Goal: Information Seeking & Learning: Learn about a topic

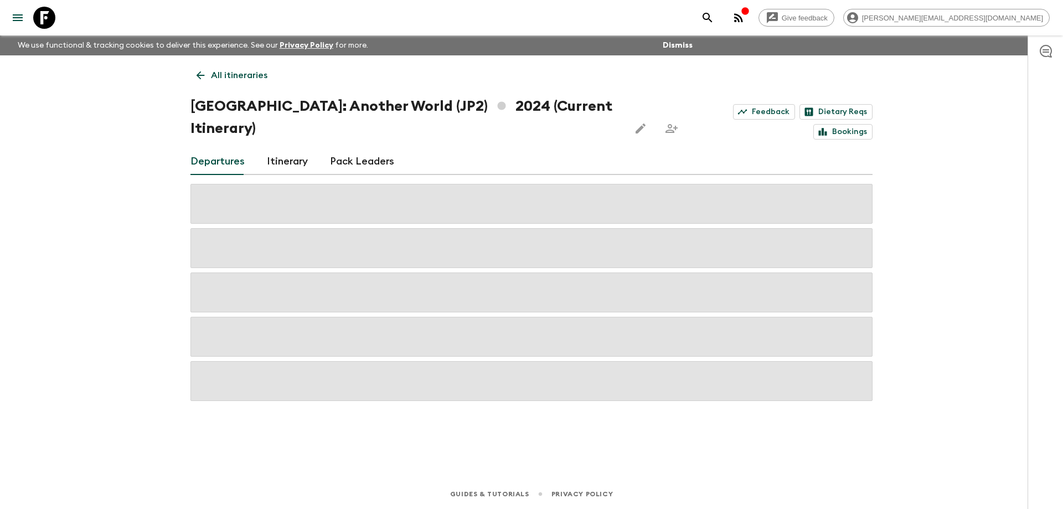
click at [51, 14] on icon at bounding box center [44, 18] width 22 height 22
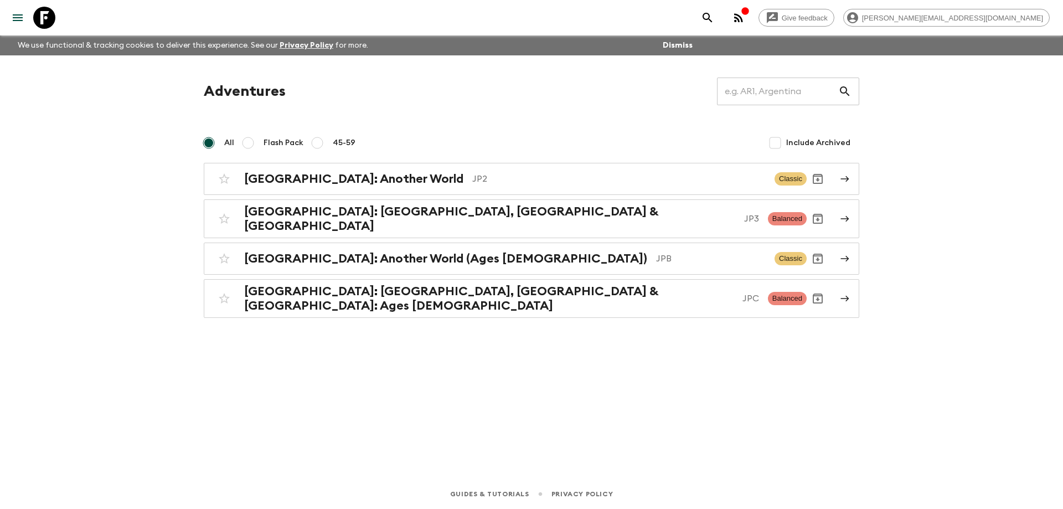
click at [910, 196] on div "Give feedback [PERSON_NAME][EMAIL_ADDRESS][DOMAIN_NAME] We use functional & tra…" at bounding box center [531, 254] width 1063 height 509
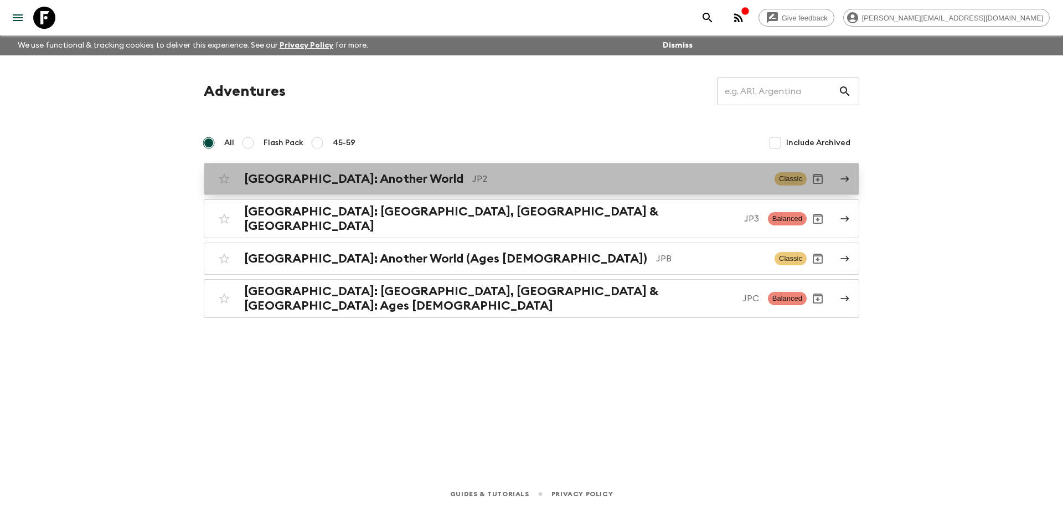
click at [472, 177] on p "JP2" at bounding box center [619, 178] width 294 height 13
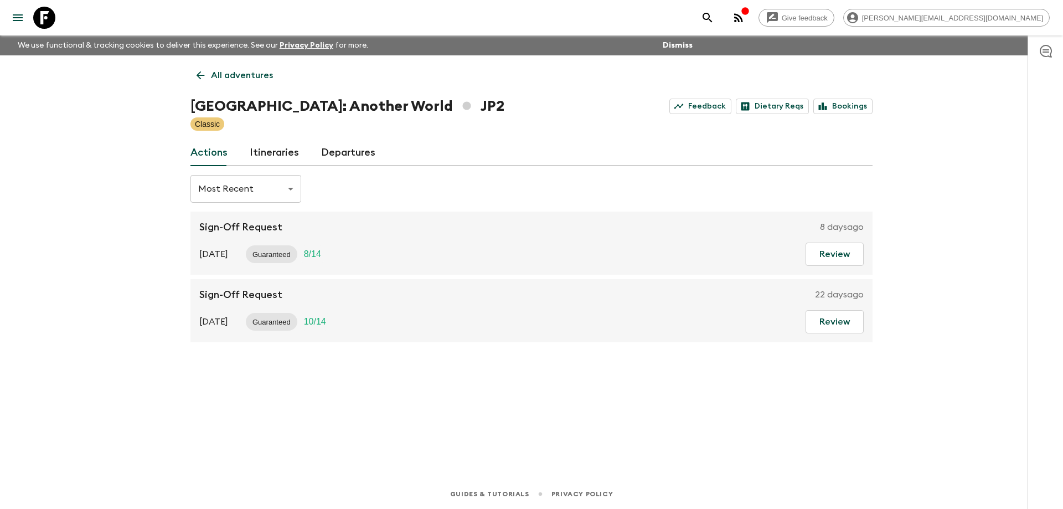
click at [255, 155] on link "Itineraries" at bounding box center [274, 153] width 49 height 27
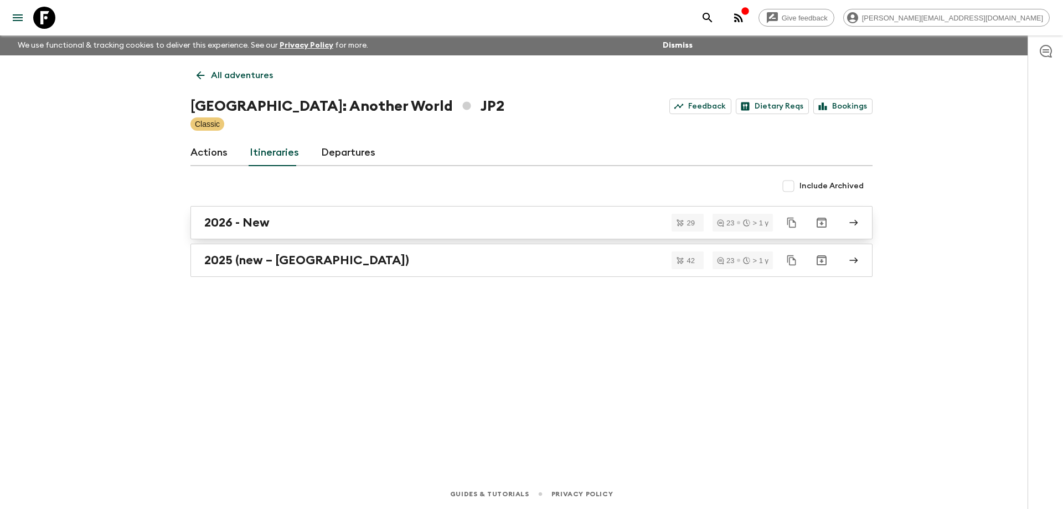
click at [267, 220] on h2 "2026 - New" at bounding box center [236, 222] width 65 height 14
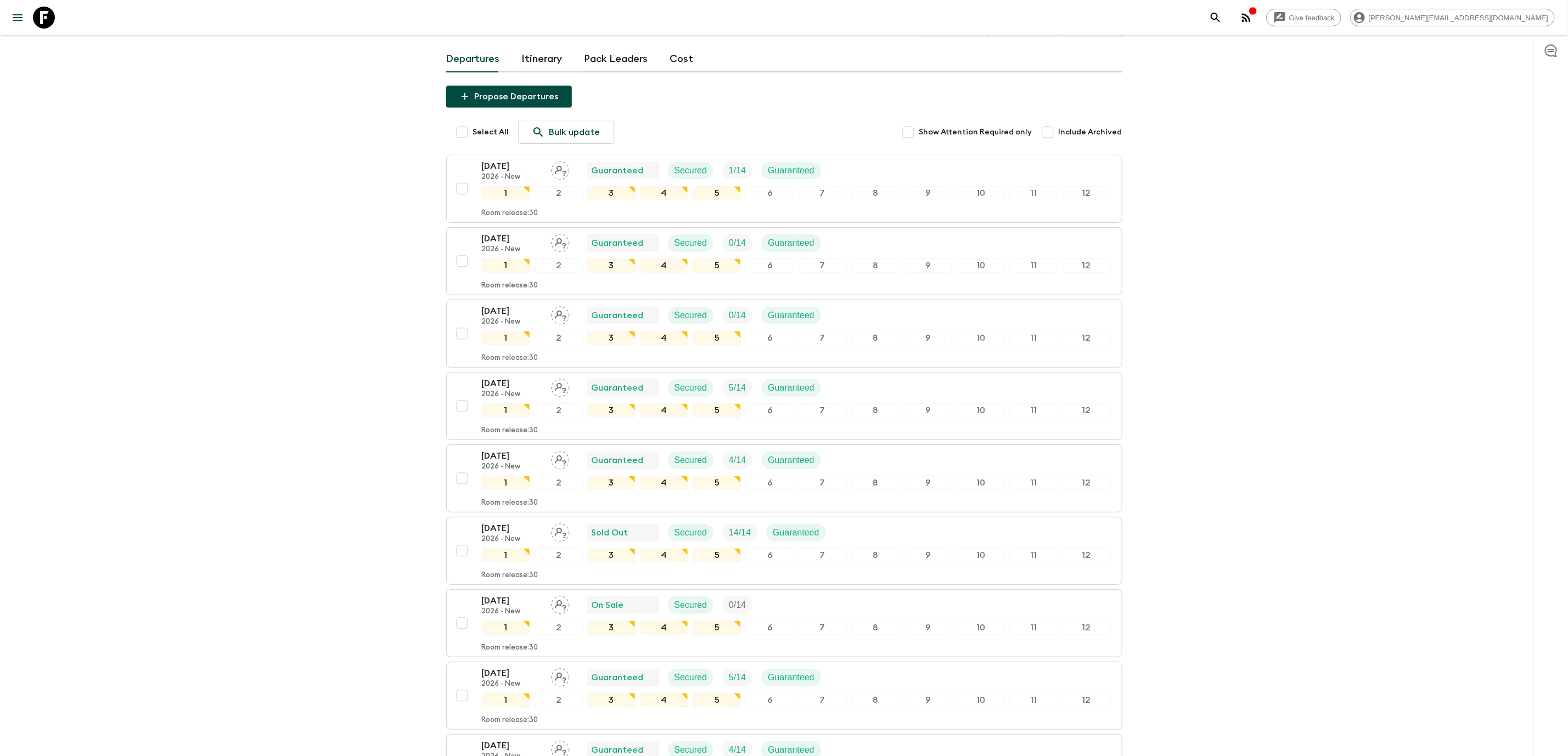
scroll to position [52, 0]
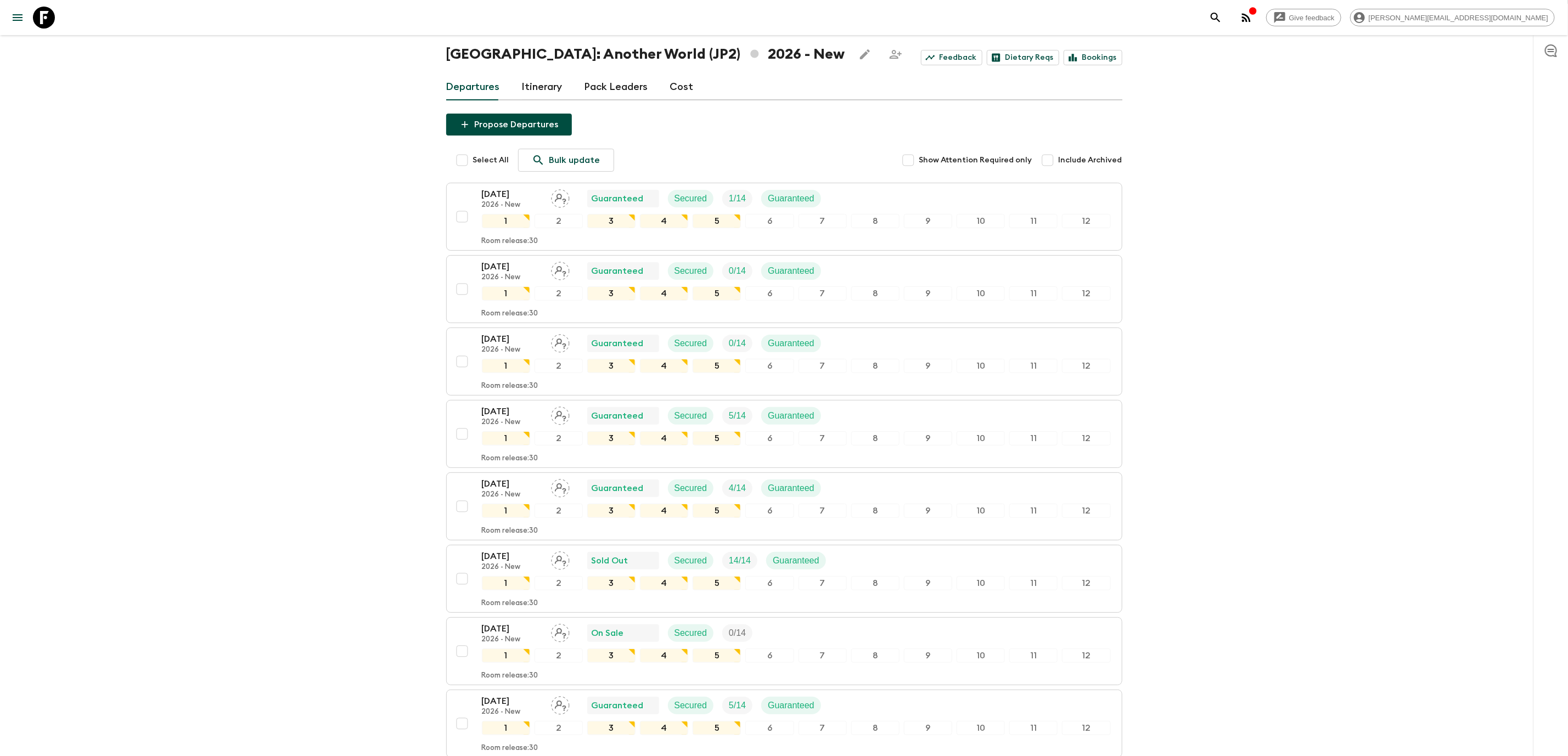
click at [1002, 166] on label "Show Attention Required only" at bounding box center [965, 160] width 135 height 23
click at [920, 166] on input "Show Attention Required only" at bounding box center [909, 161] width 22 height 22
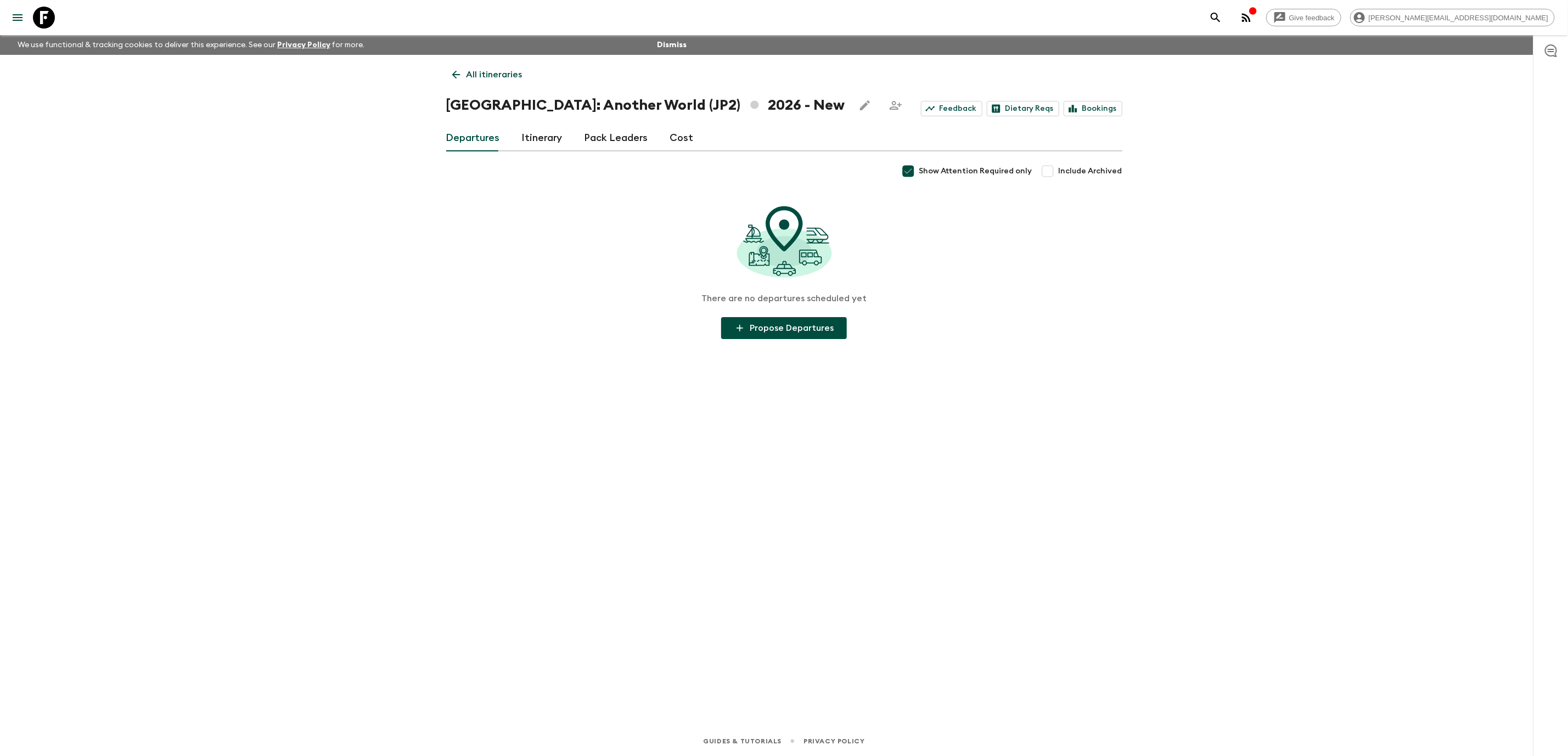
scroll to position [0, 0]
click at [1002, 166] on span "Show Attention Required only" at bounding box center [982, 170] width 113 height 11
click at [926, 166] on input "Show Attention Required only" at bounding box center [915, 171] width 22 height 22
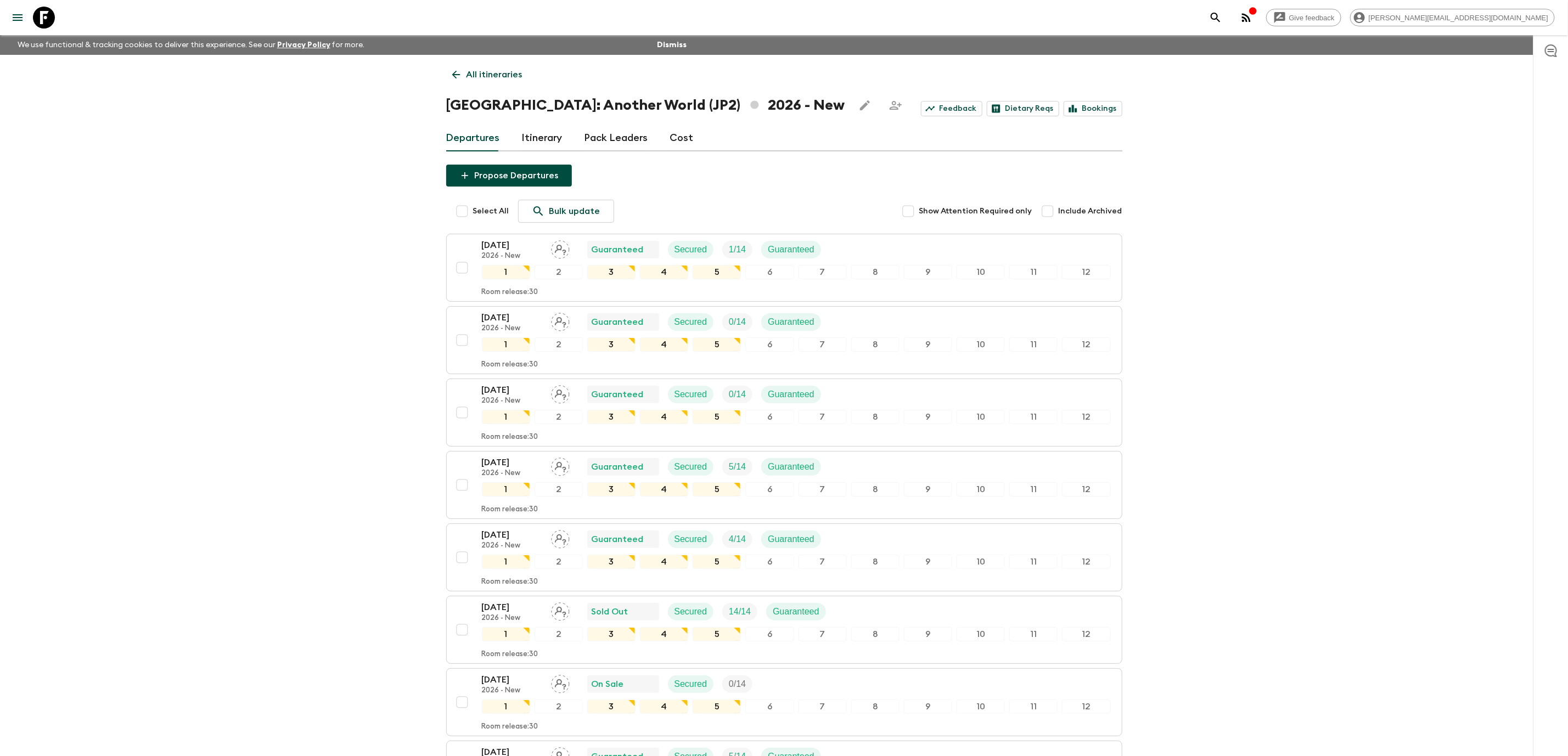
click at [1054, 206] on input "Include Archived" at bounding box center [1048, 211] width 22 height 22
checkbox input "false"
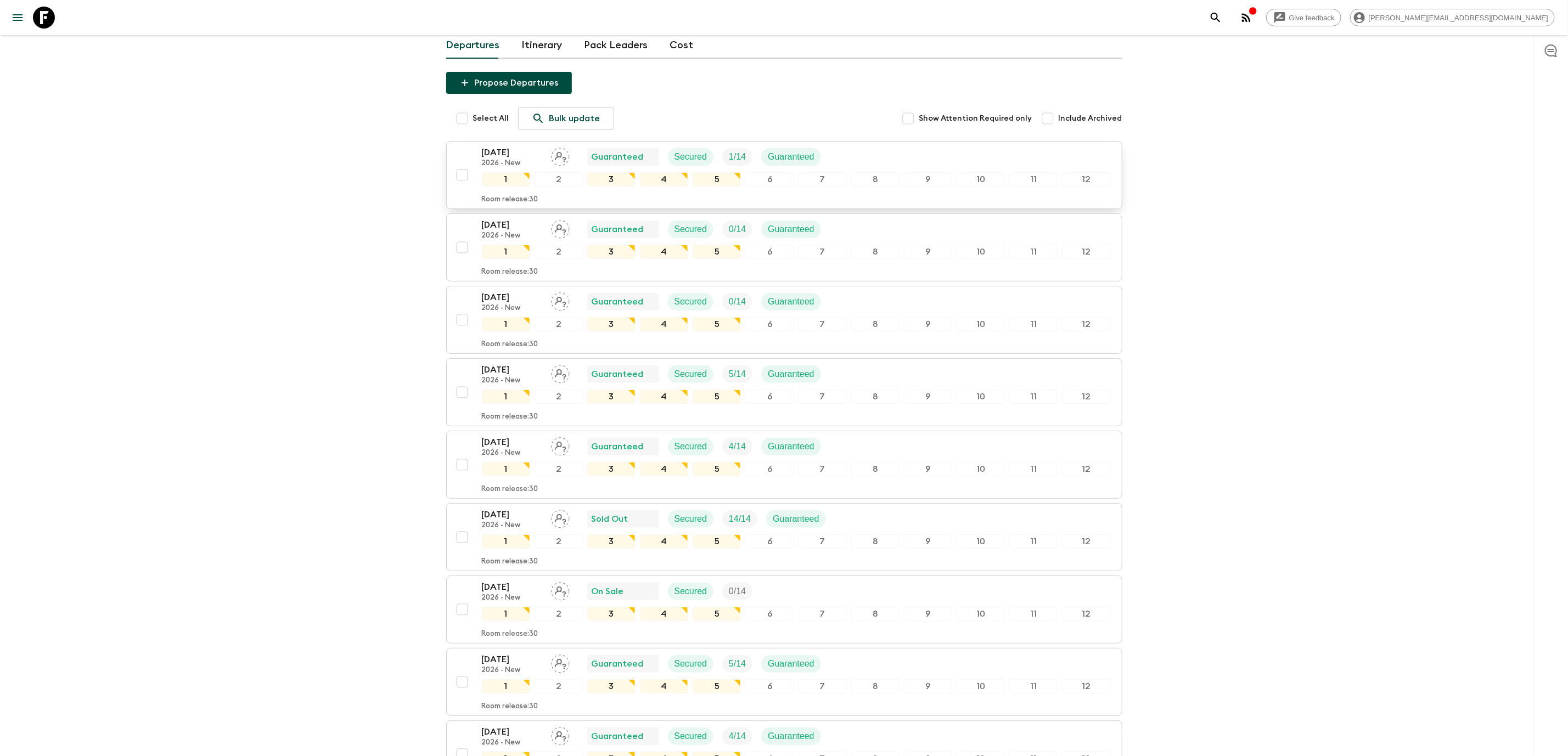
scroll to position [99, 0]
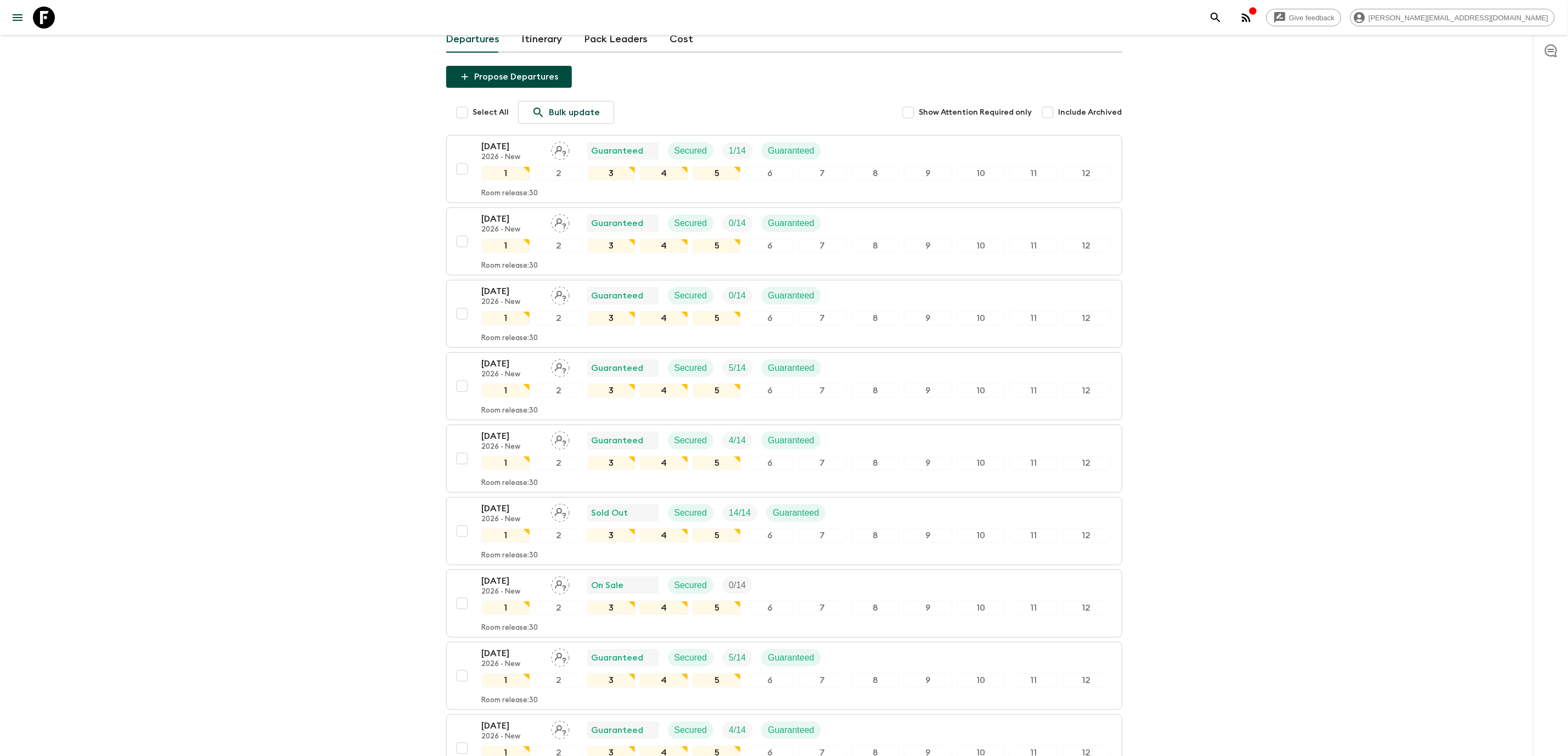
click at [484, 84] on button "Propose Departures" at bounding box center [508, 76] width 126 height 22
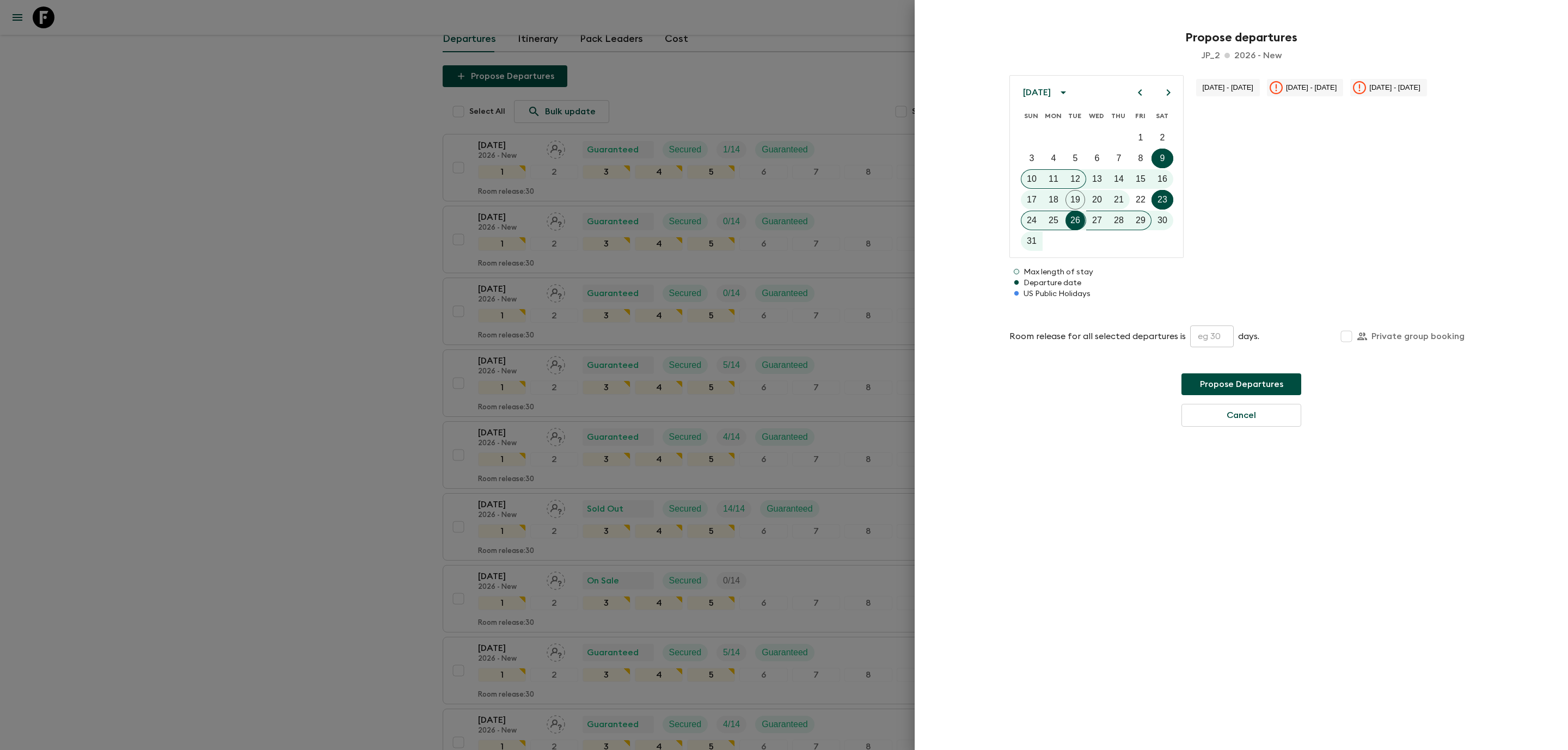
click at [299, 192] on div at bounding box center [784, 375] width 1568 height 750
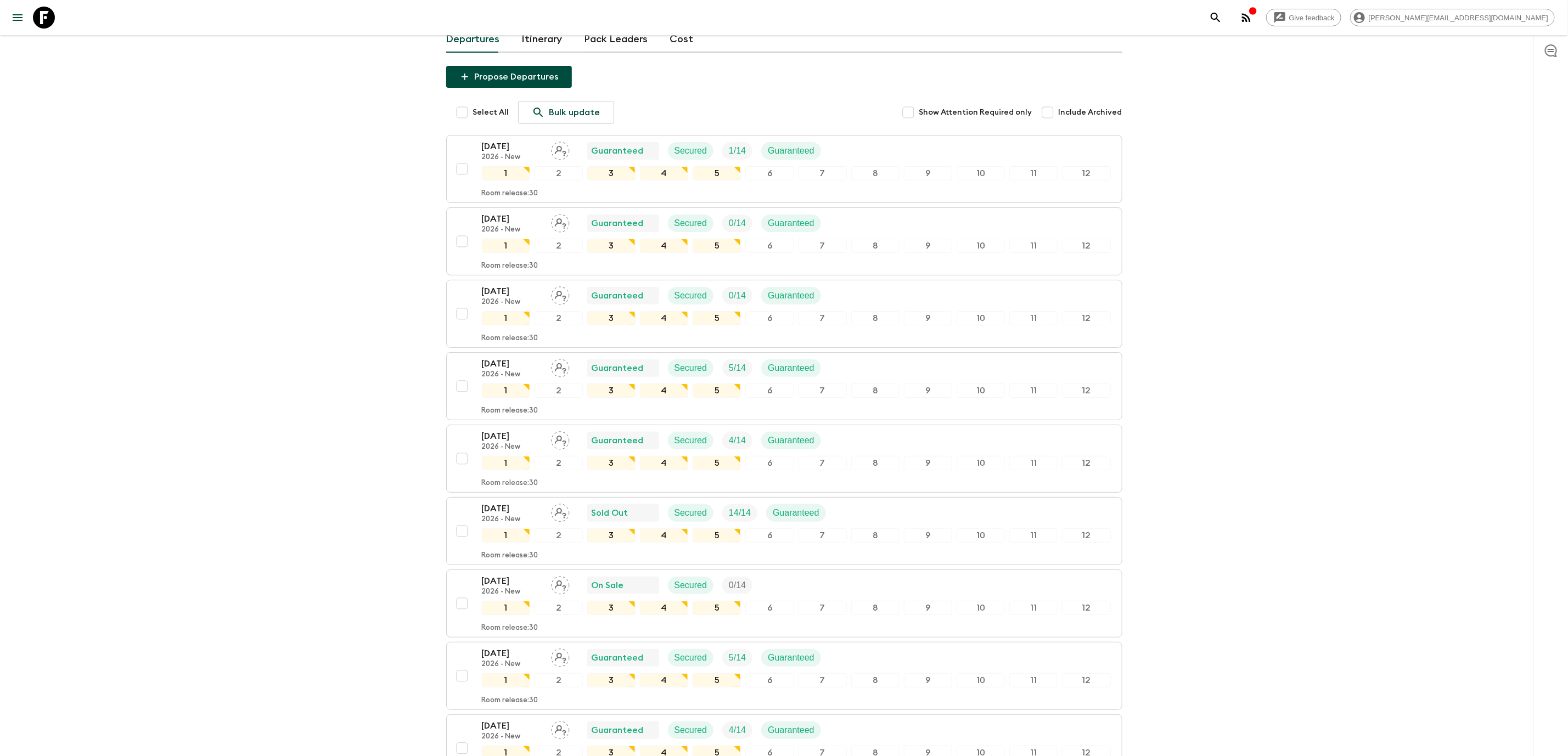
scroll to position [56, 0]
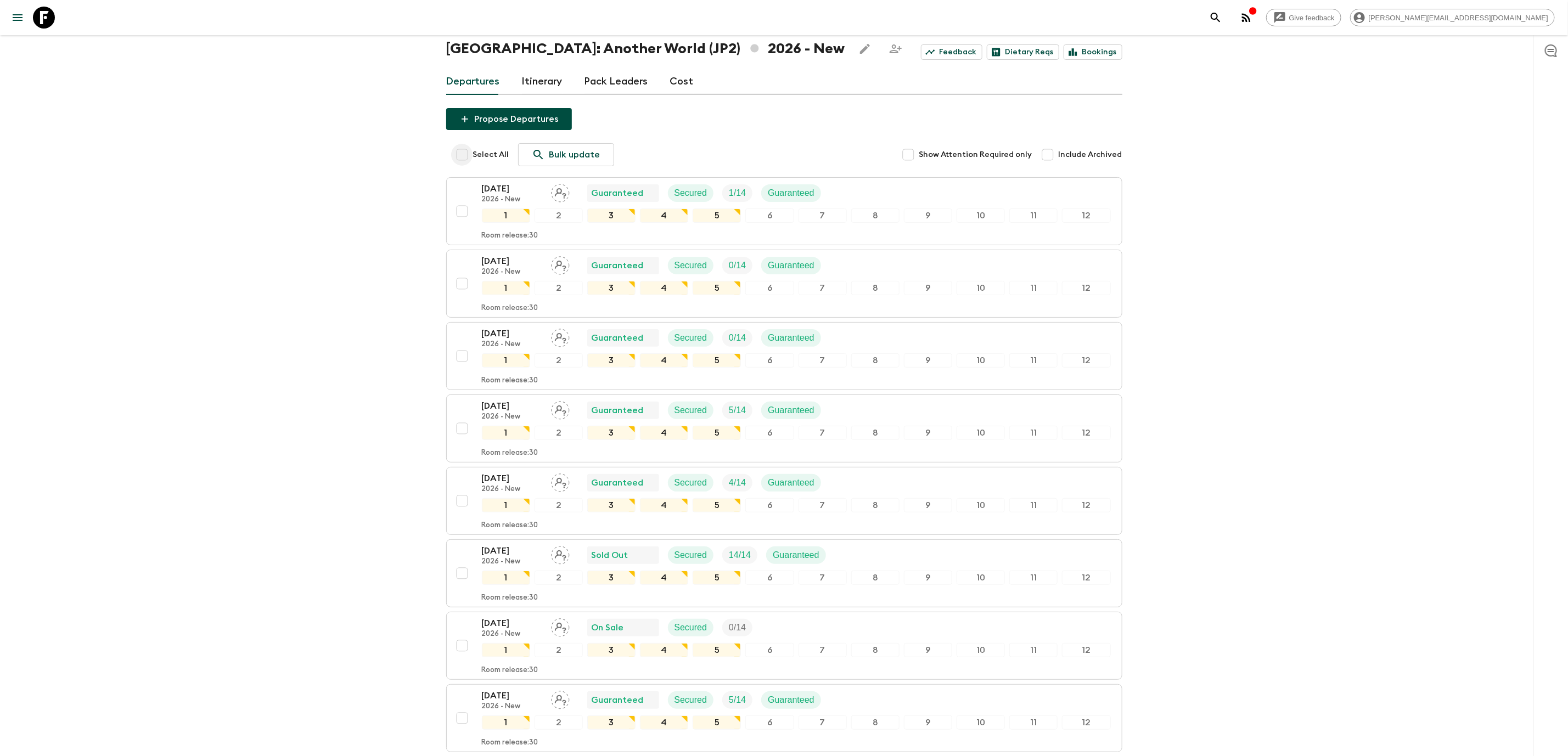
click at [467, 159] on input "Select All" at bounding box center [462, 155] width 22 height 22
checkbox input "true"
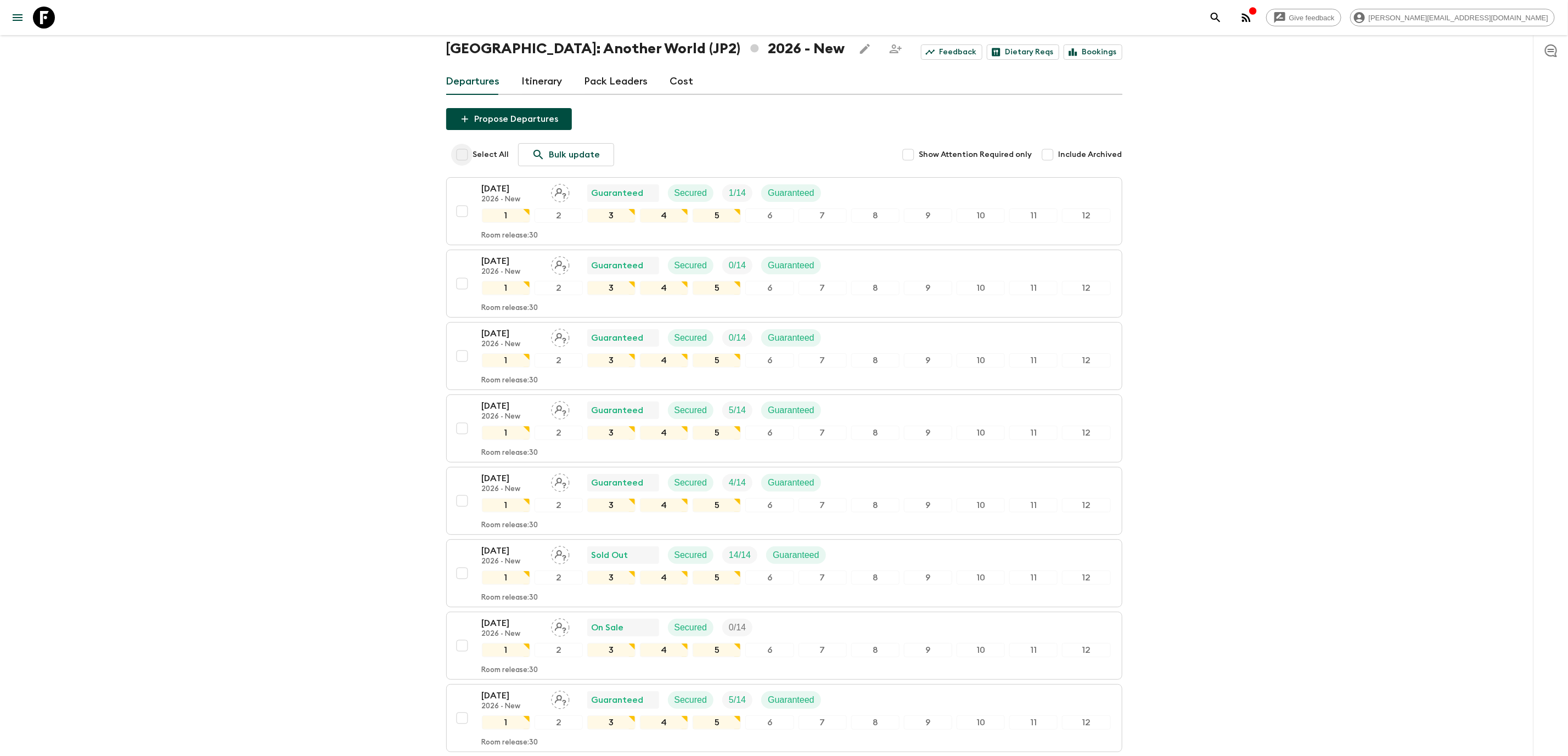
checkbox input "true"
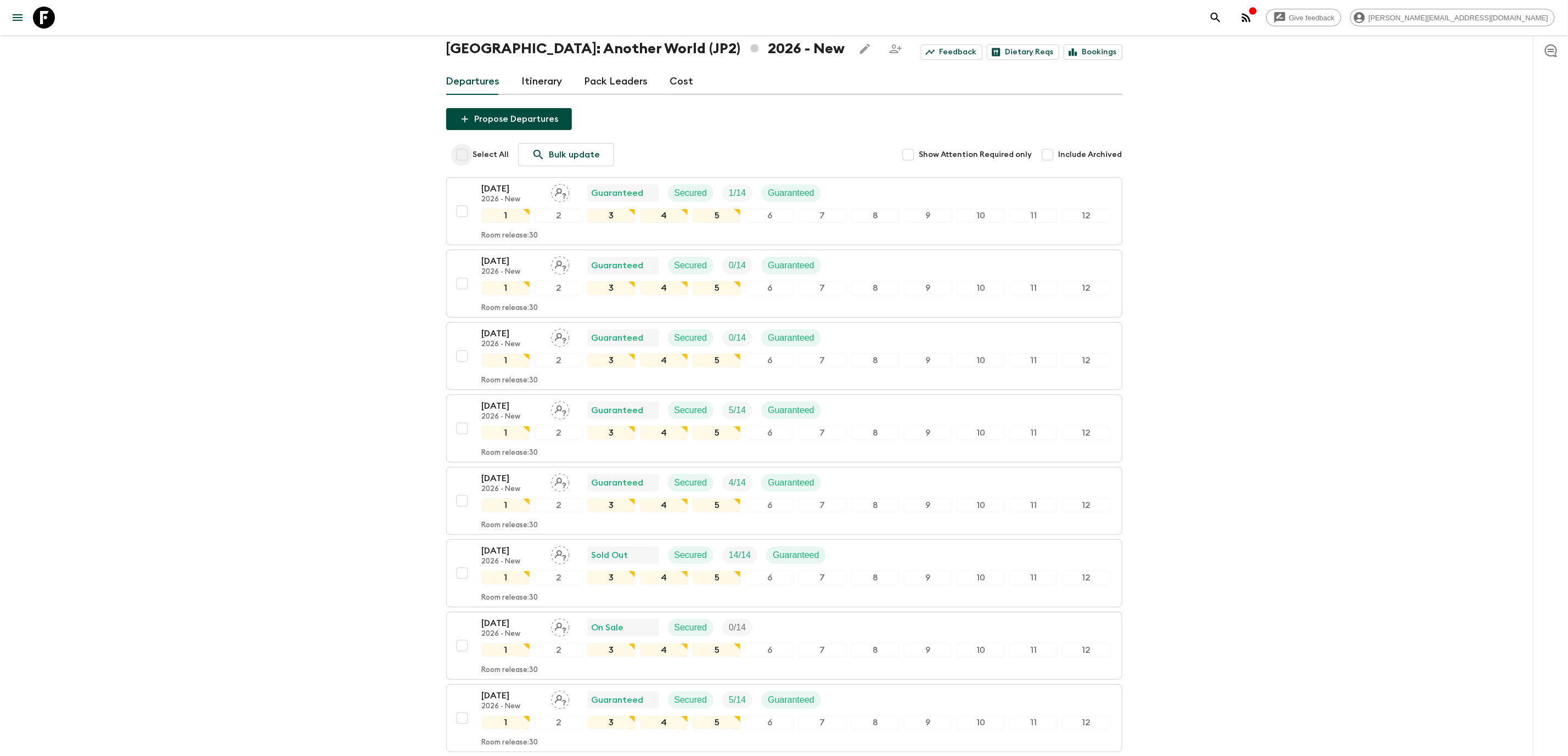
checkbox input "true"
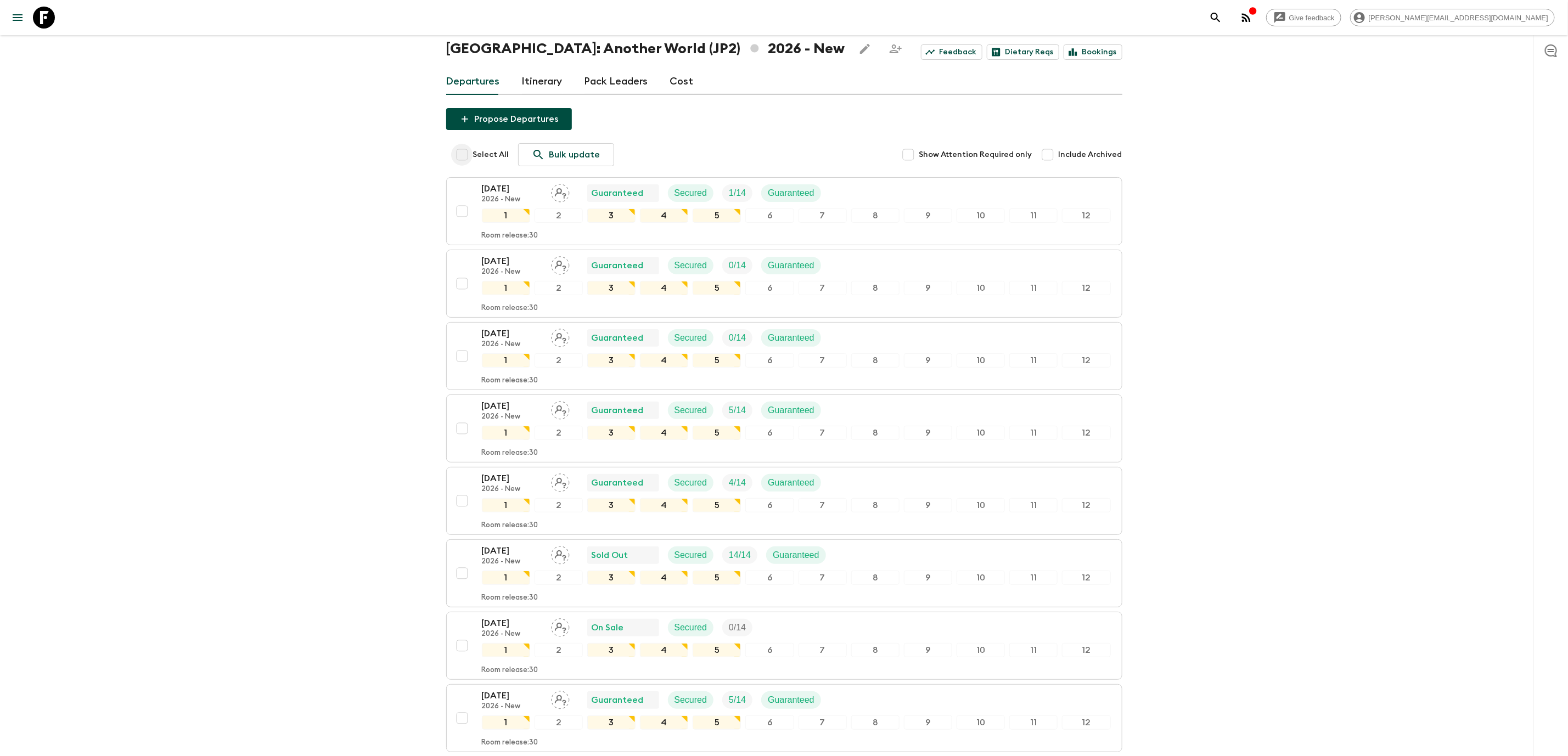
checkbox input "true"
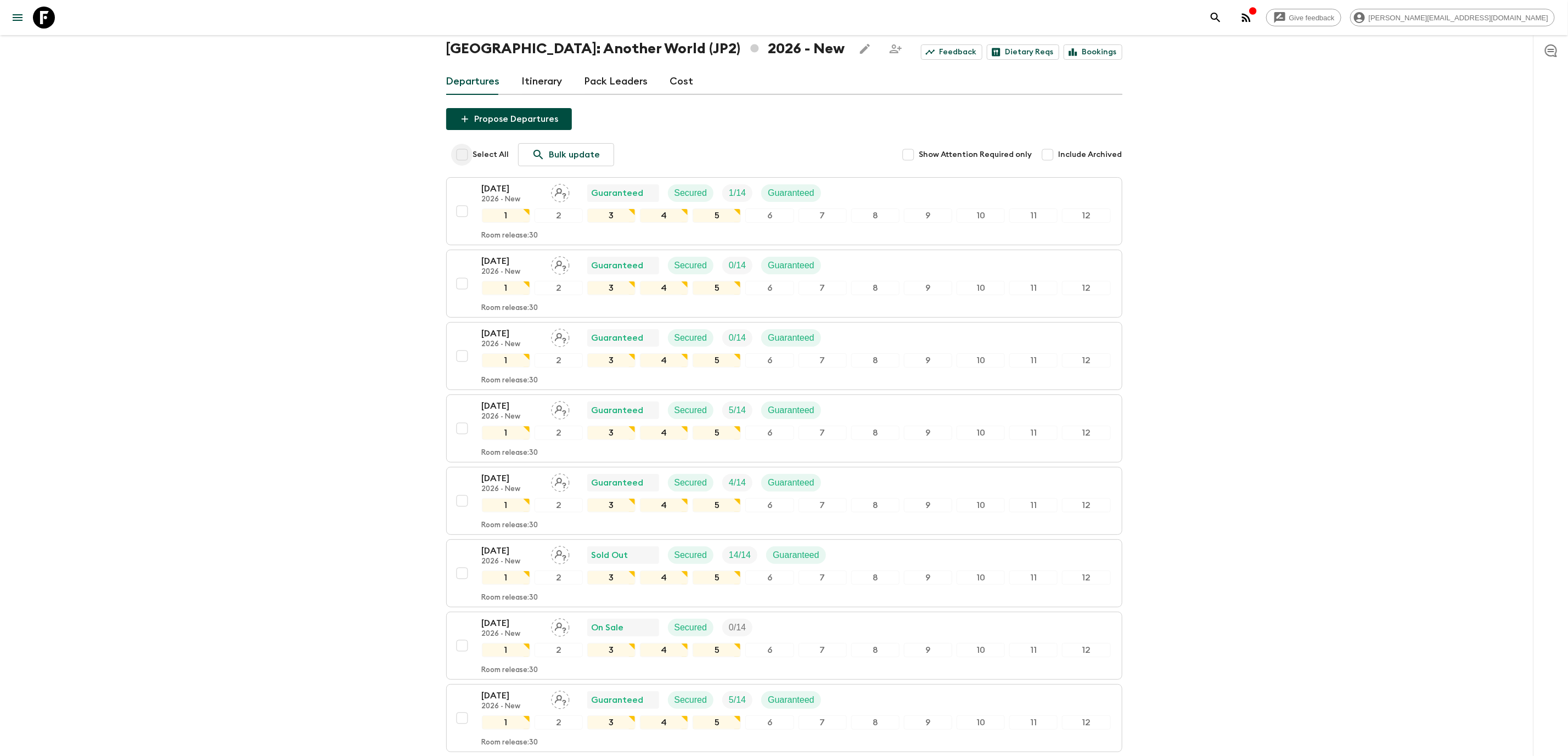
checkbox input "true"
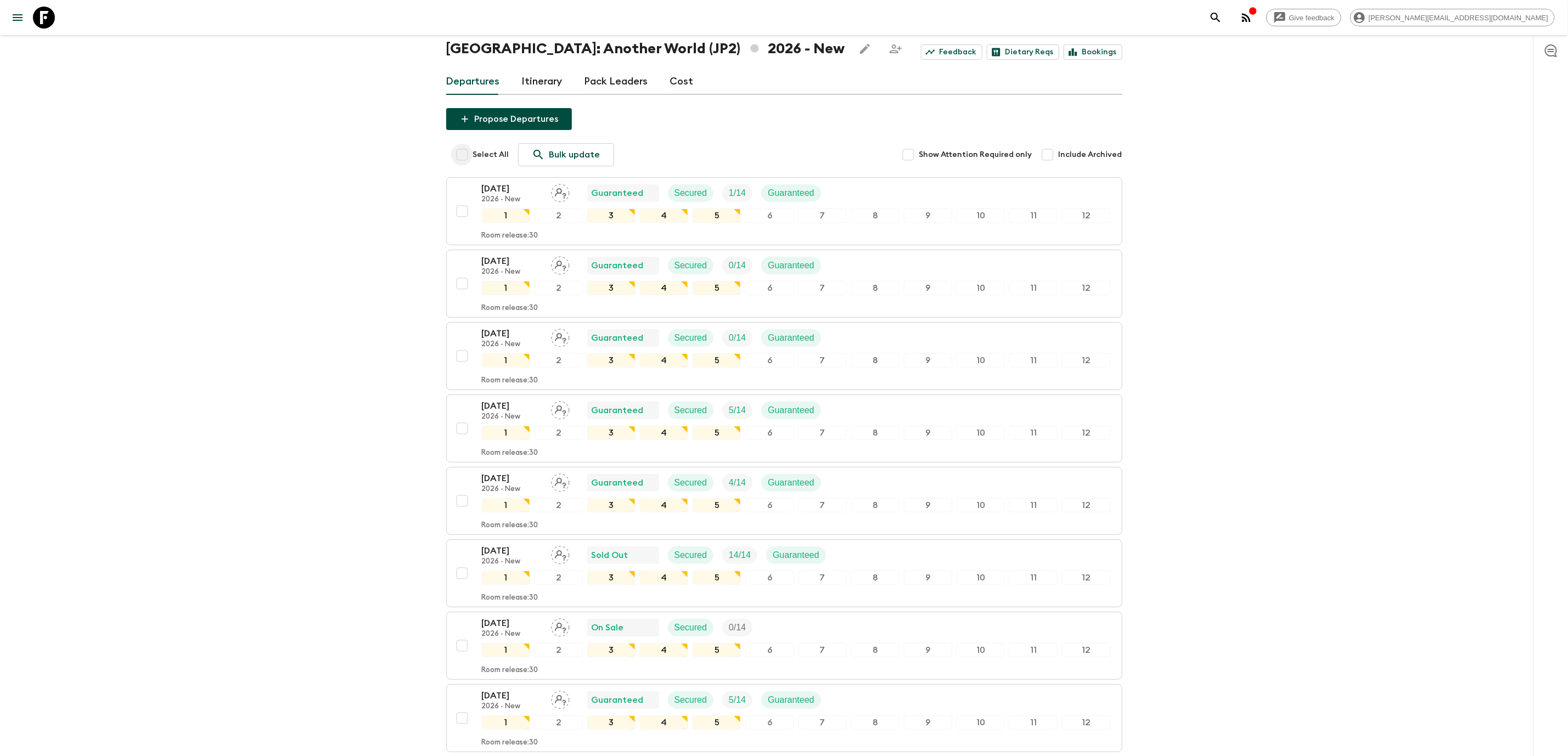
checkbox input "true"
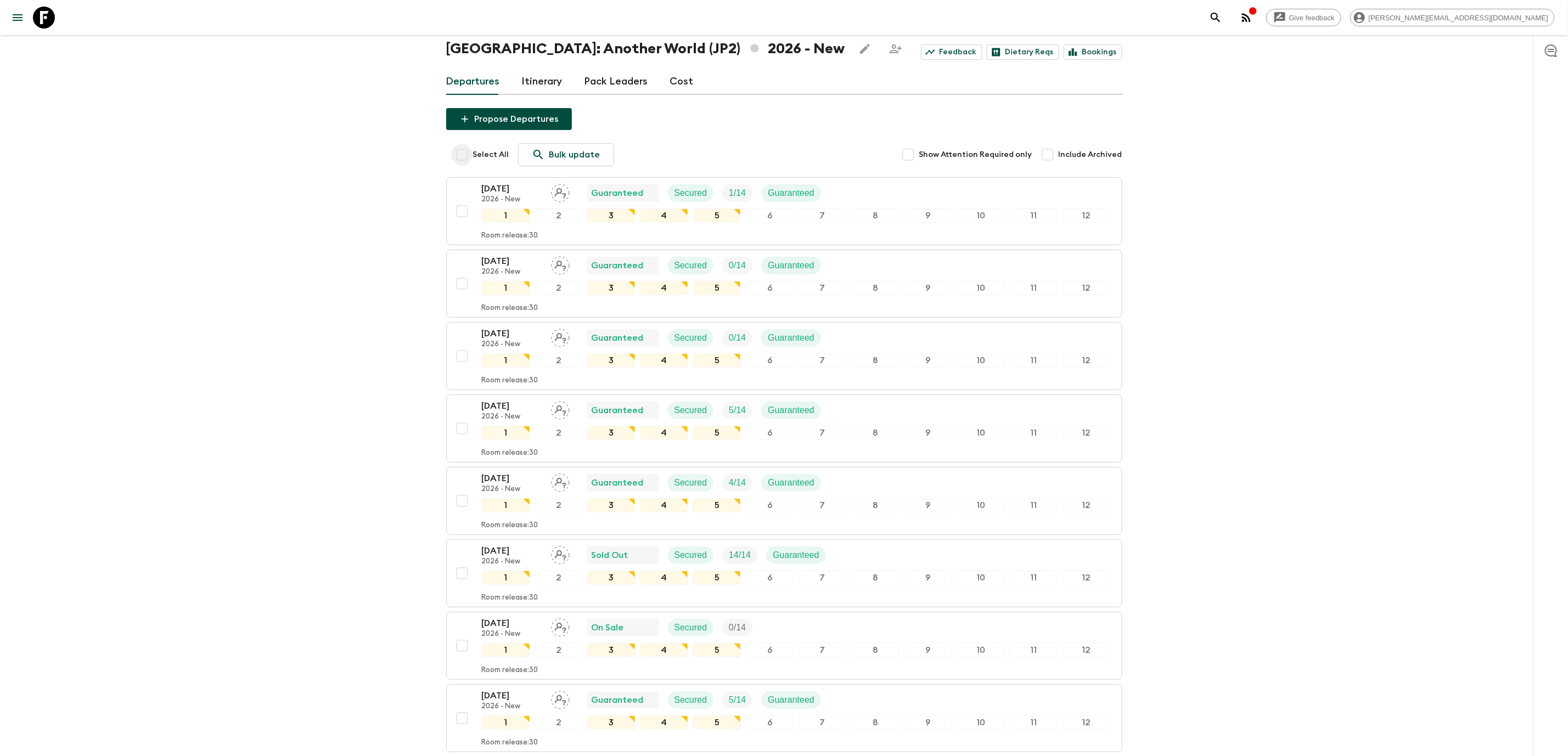
checkbox input "true"
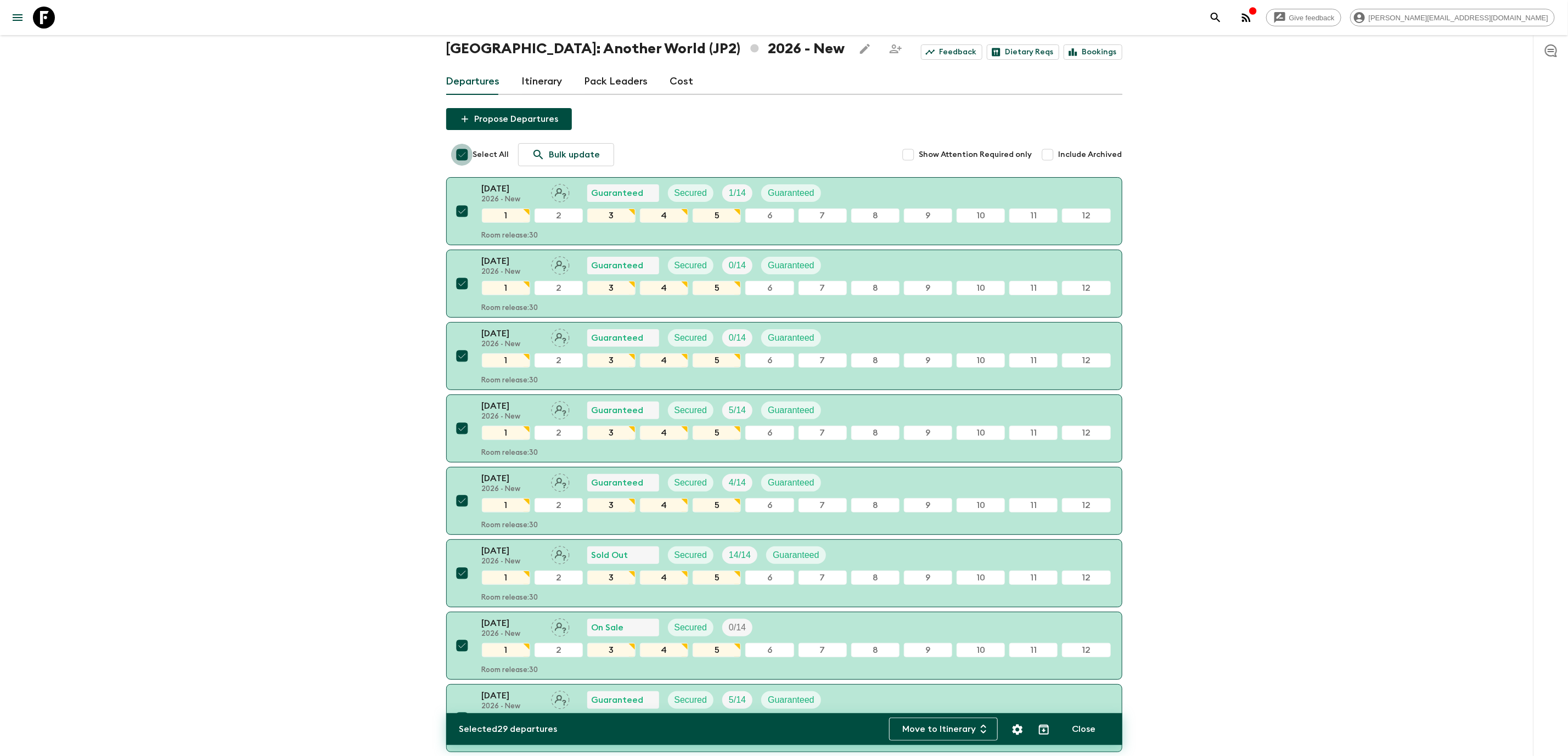
click at [467, 159] on input "Select All" at bounding box center [462, 155] width 22 height 22
checkbox input "false"
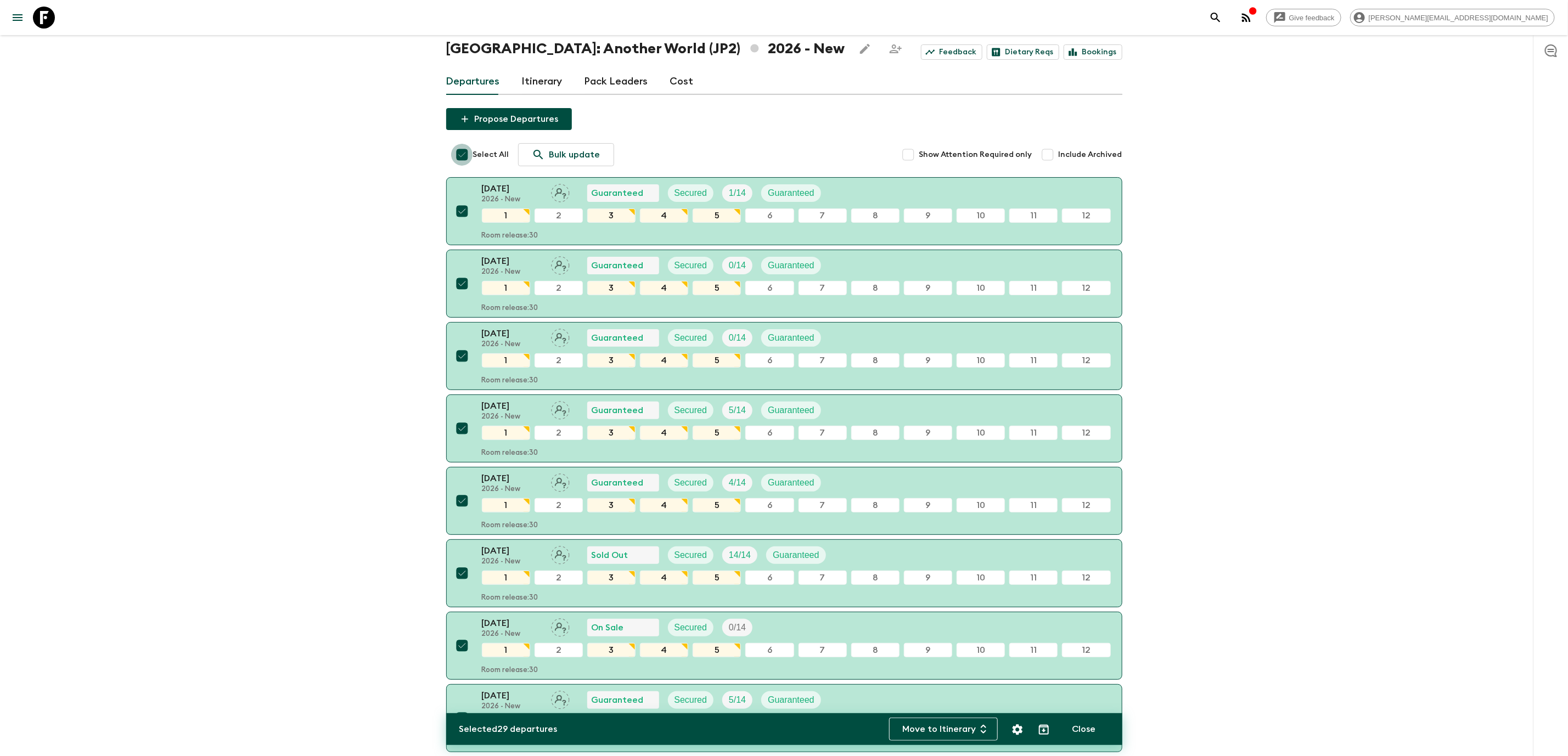
checkbox input "false"
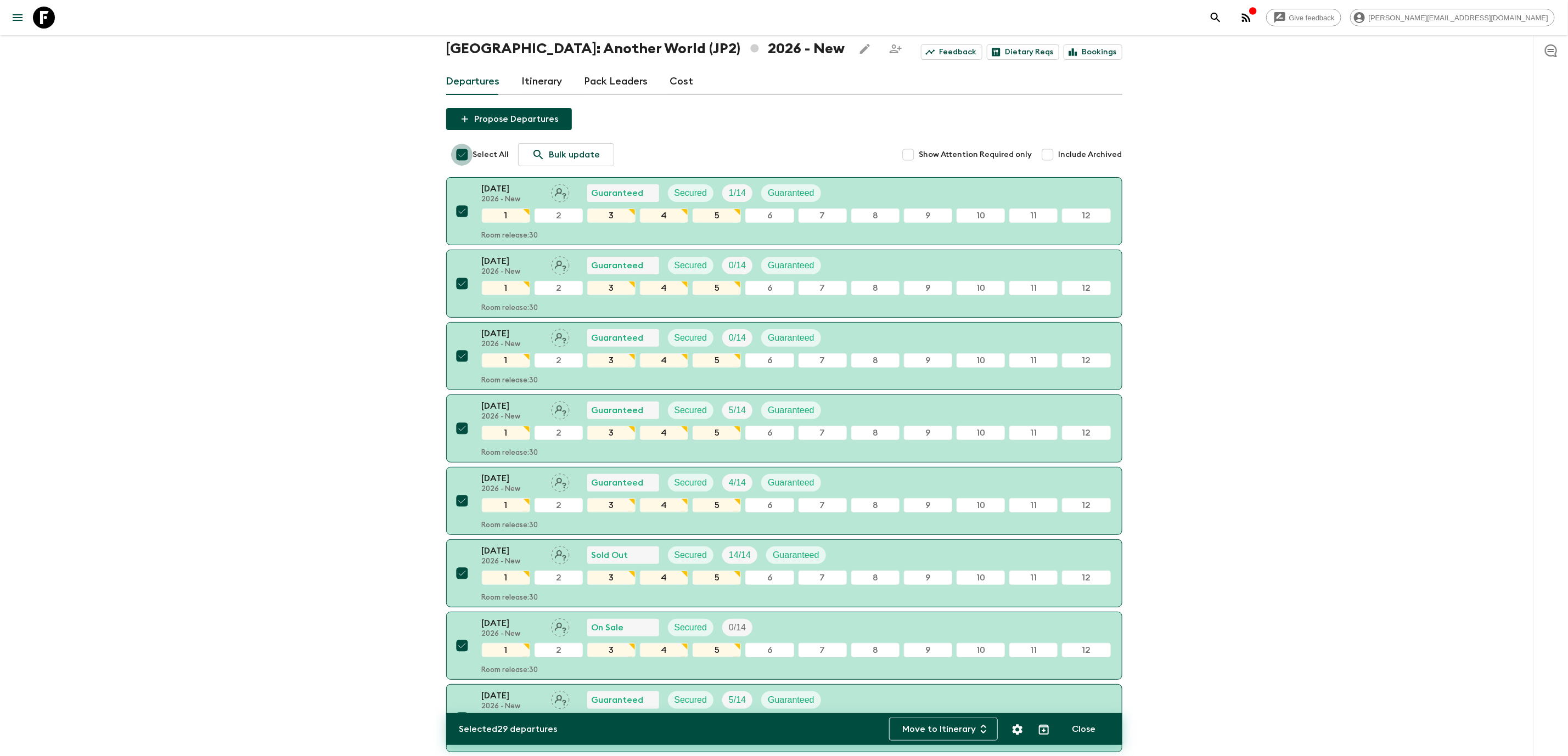
checkbox input "false"
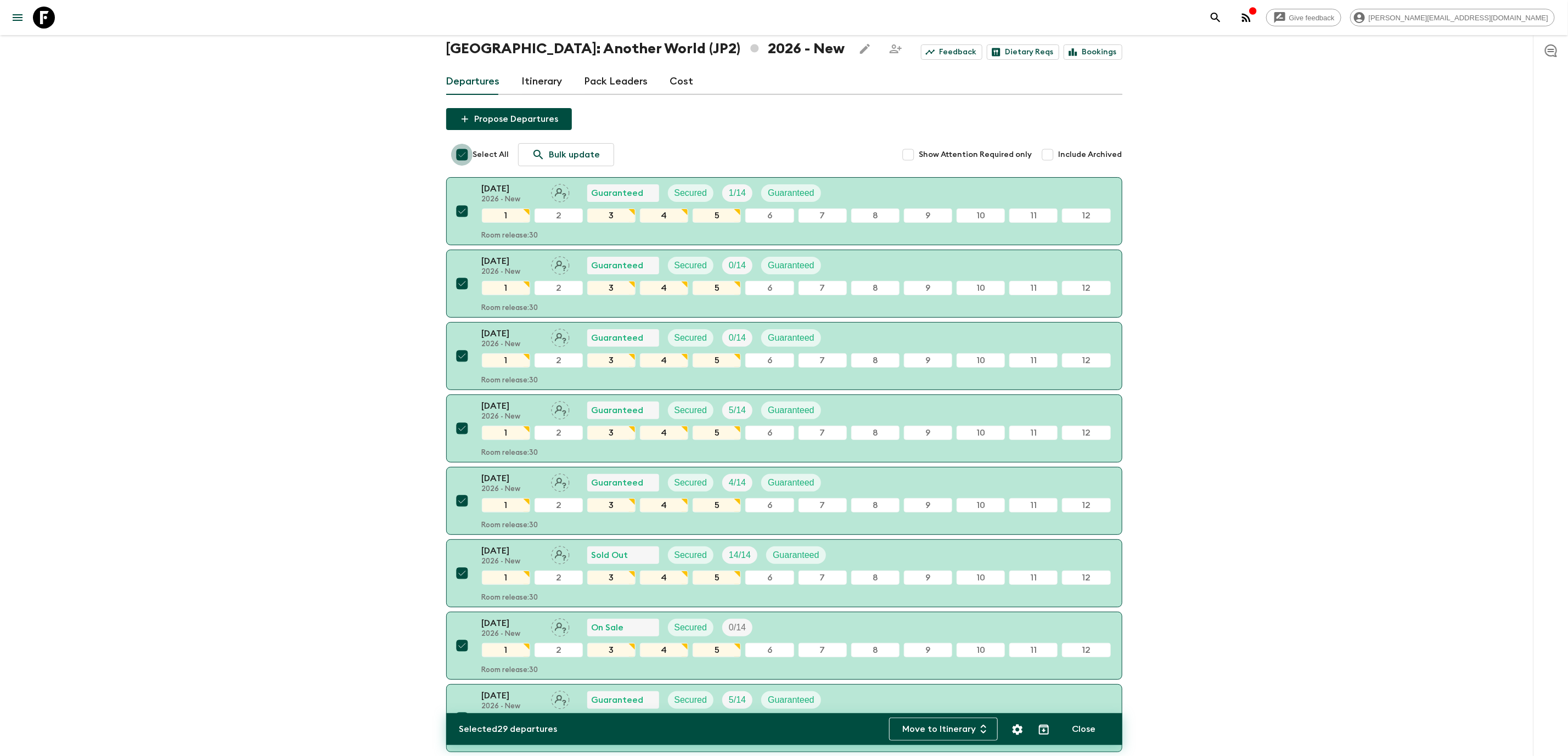
checkbox input "false"
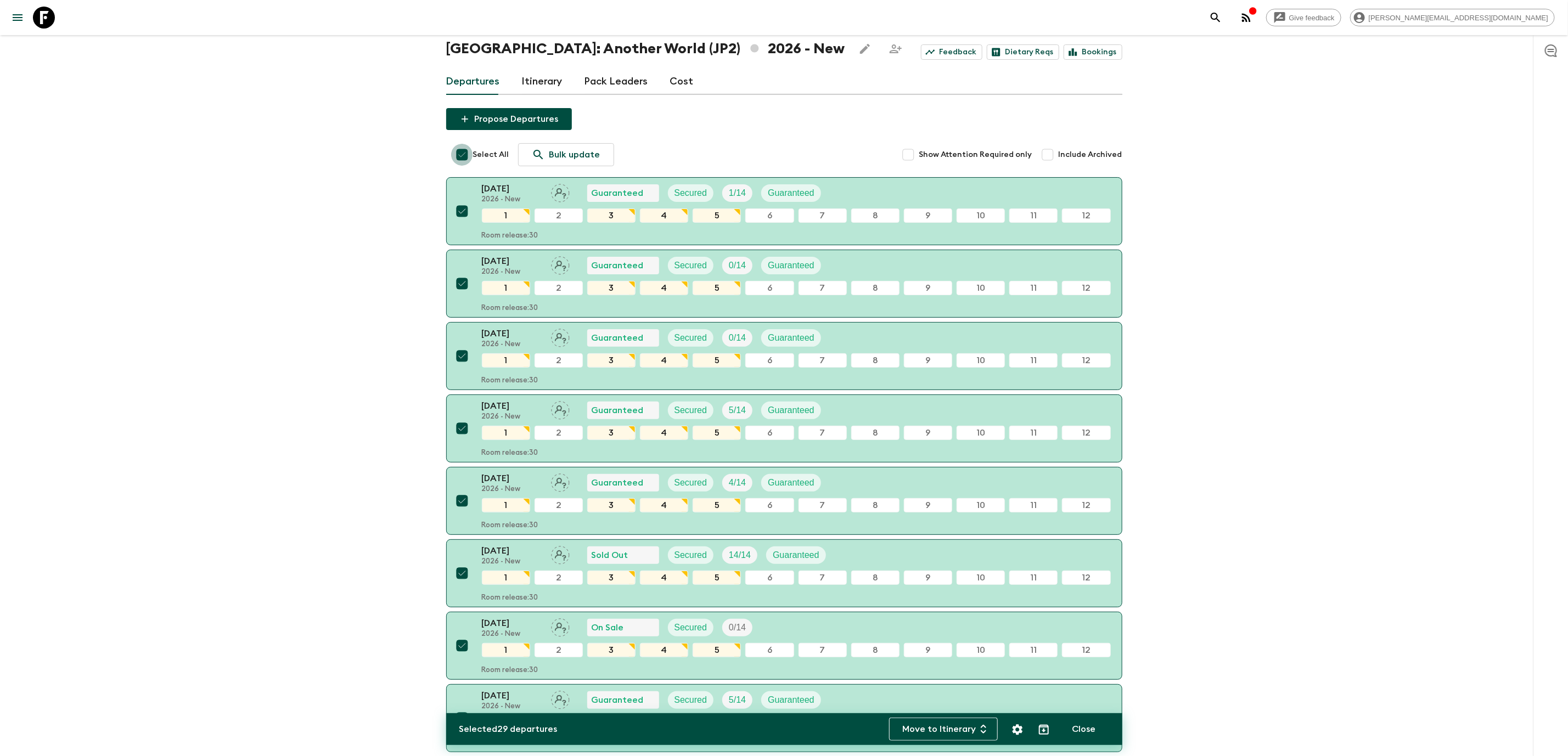
checkbox input "false"
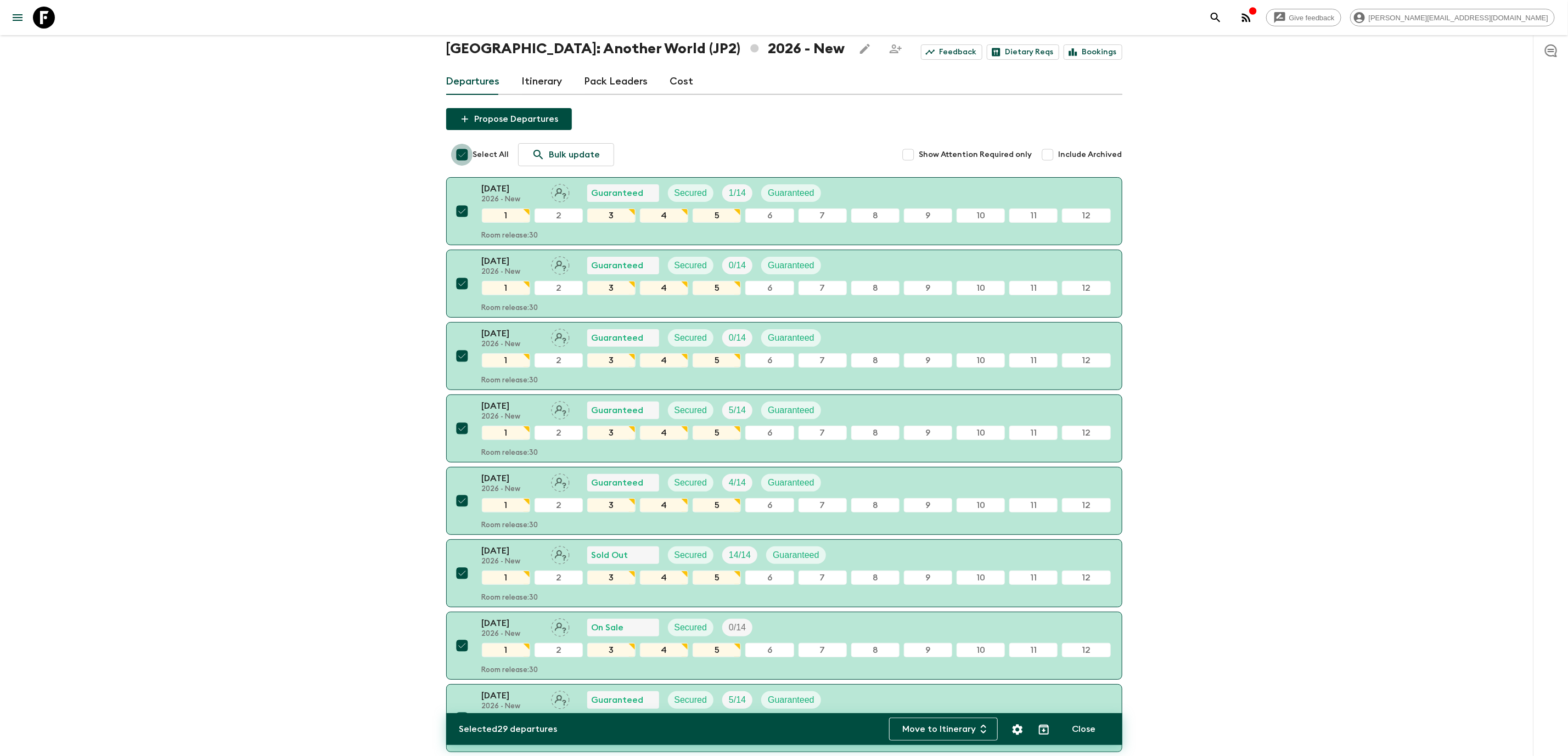
checkbox input "false"
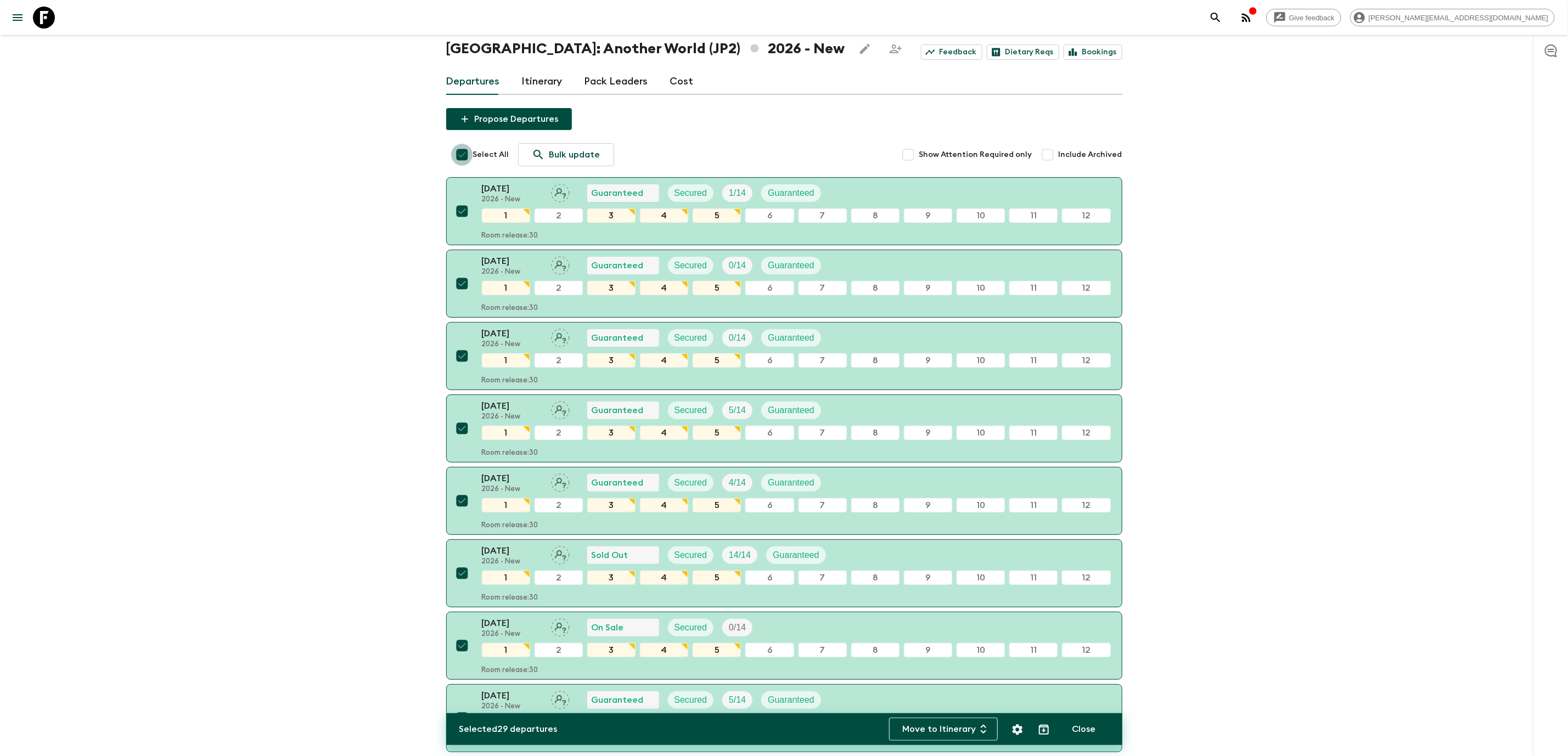
checkbox input "false"
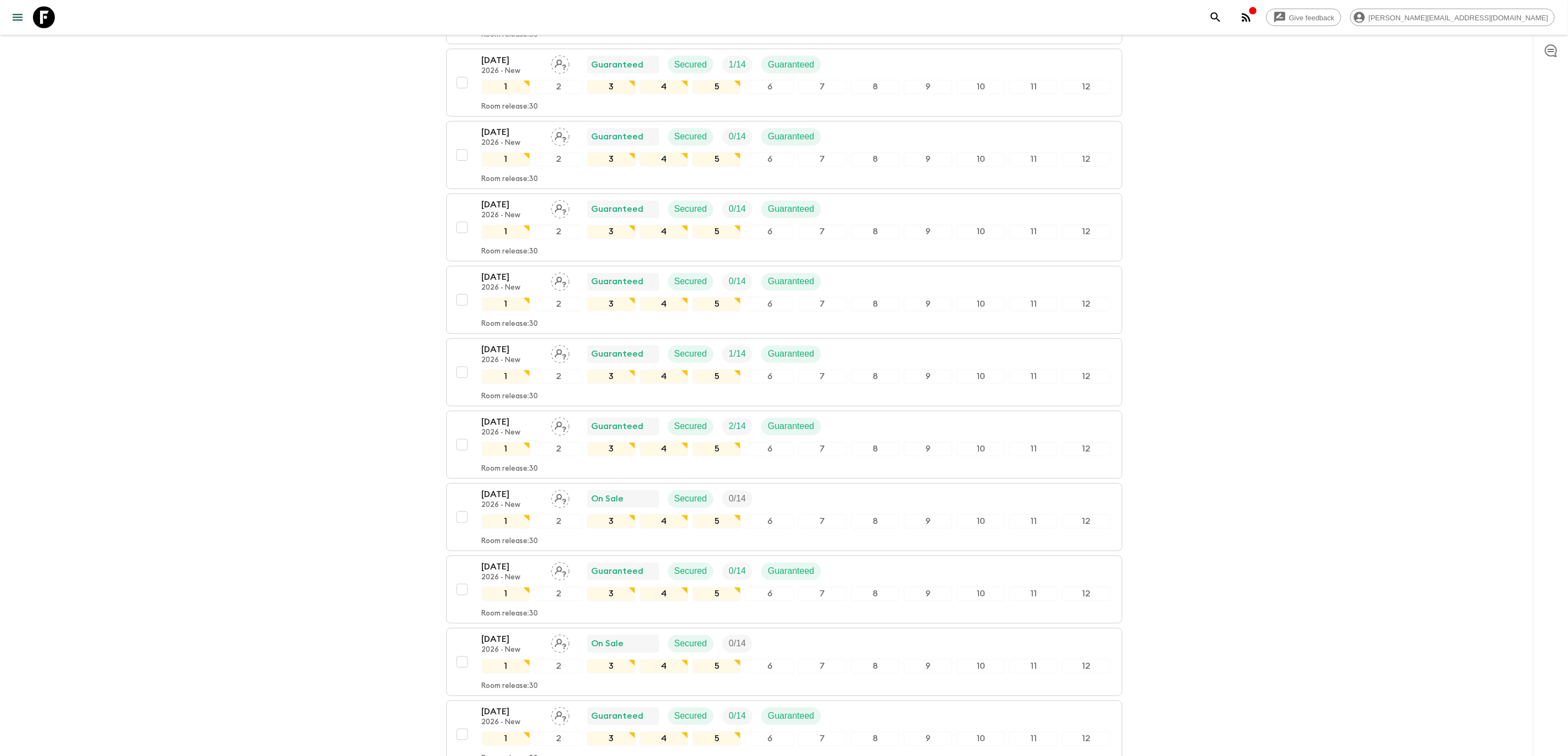
scroll to position [1492, 0]
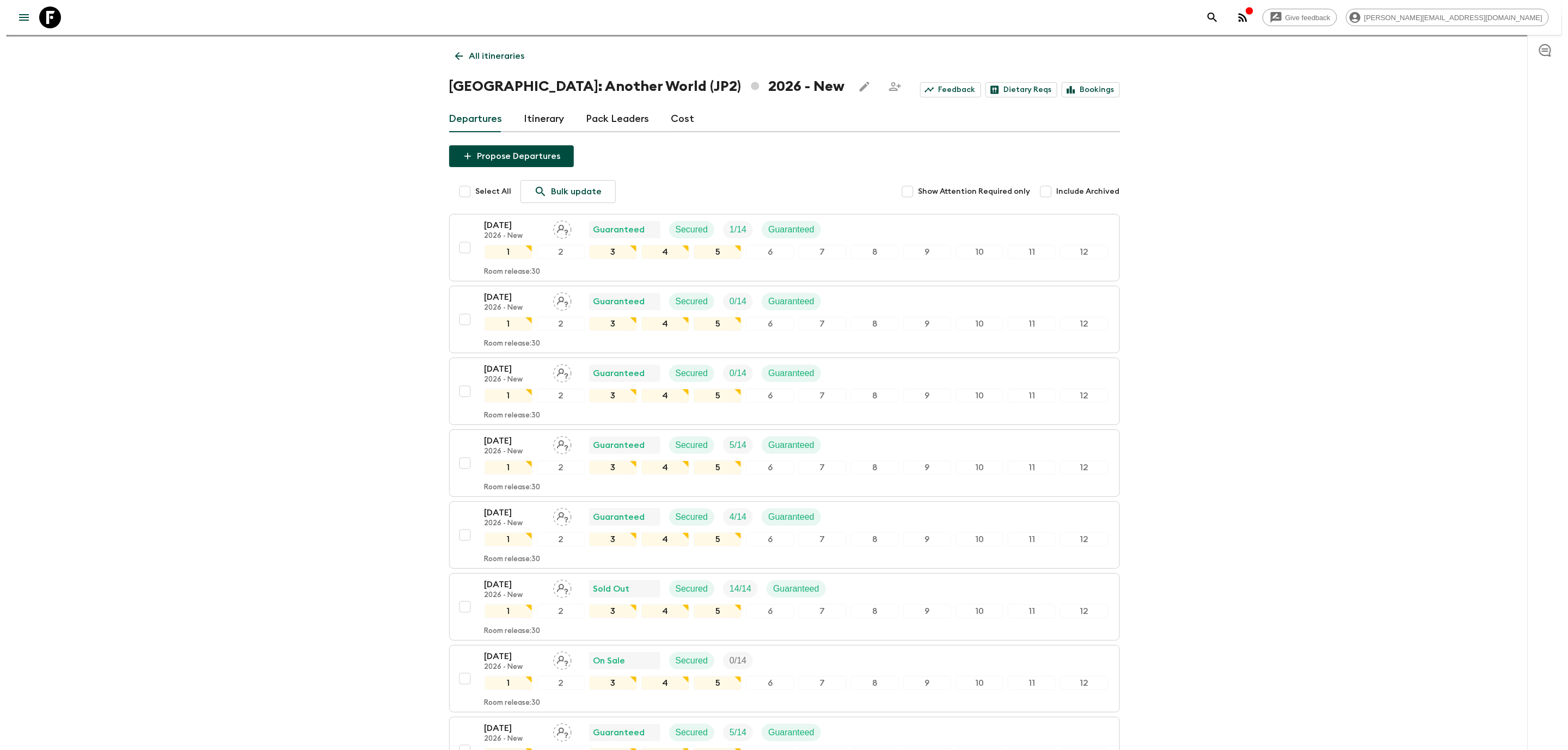
scroll to position [0, 0]
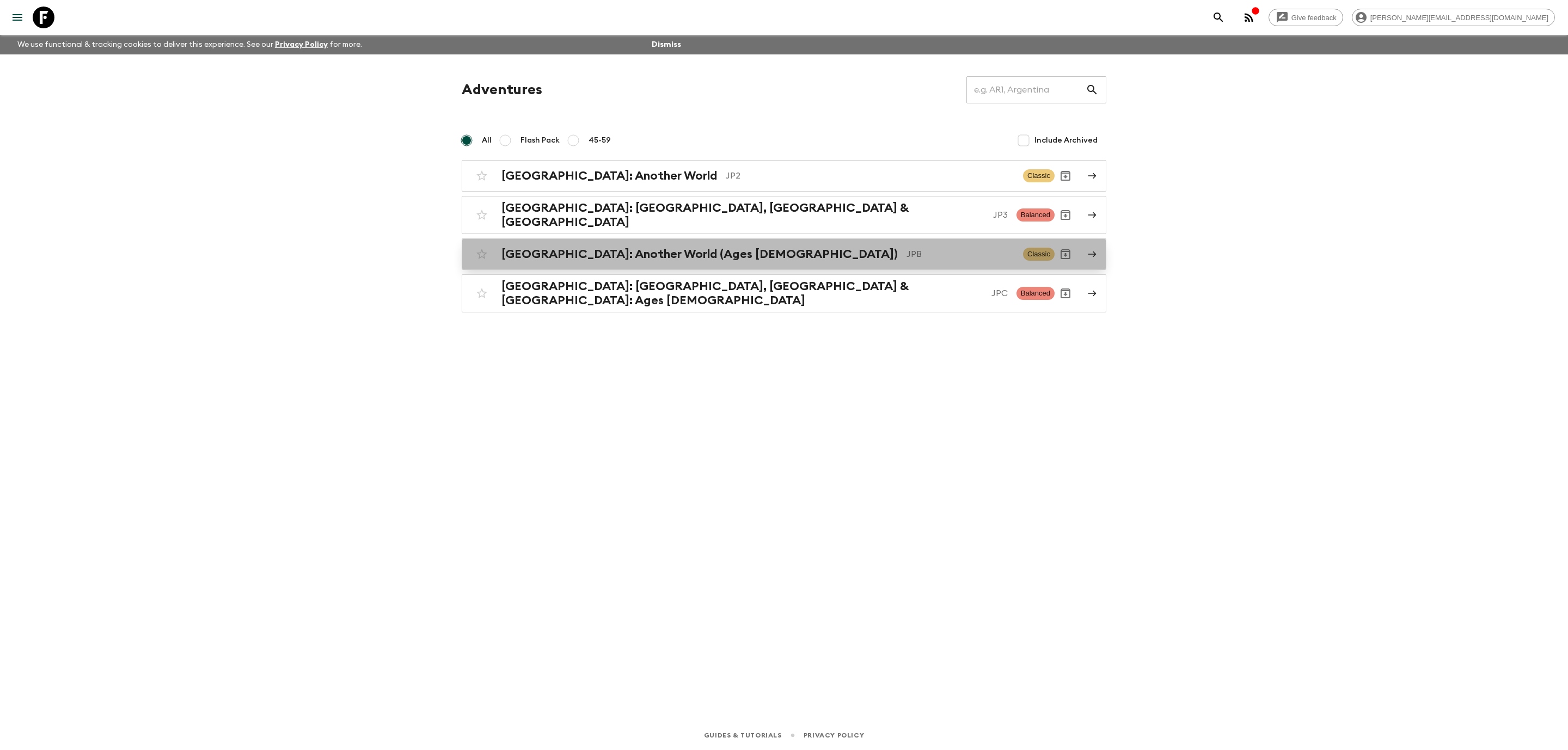
click at [768, 260] on link "Japan: Another World (Ages 45-59) JPB Classic" at bounding box center [784, 255] width 645 height 31
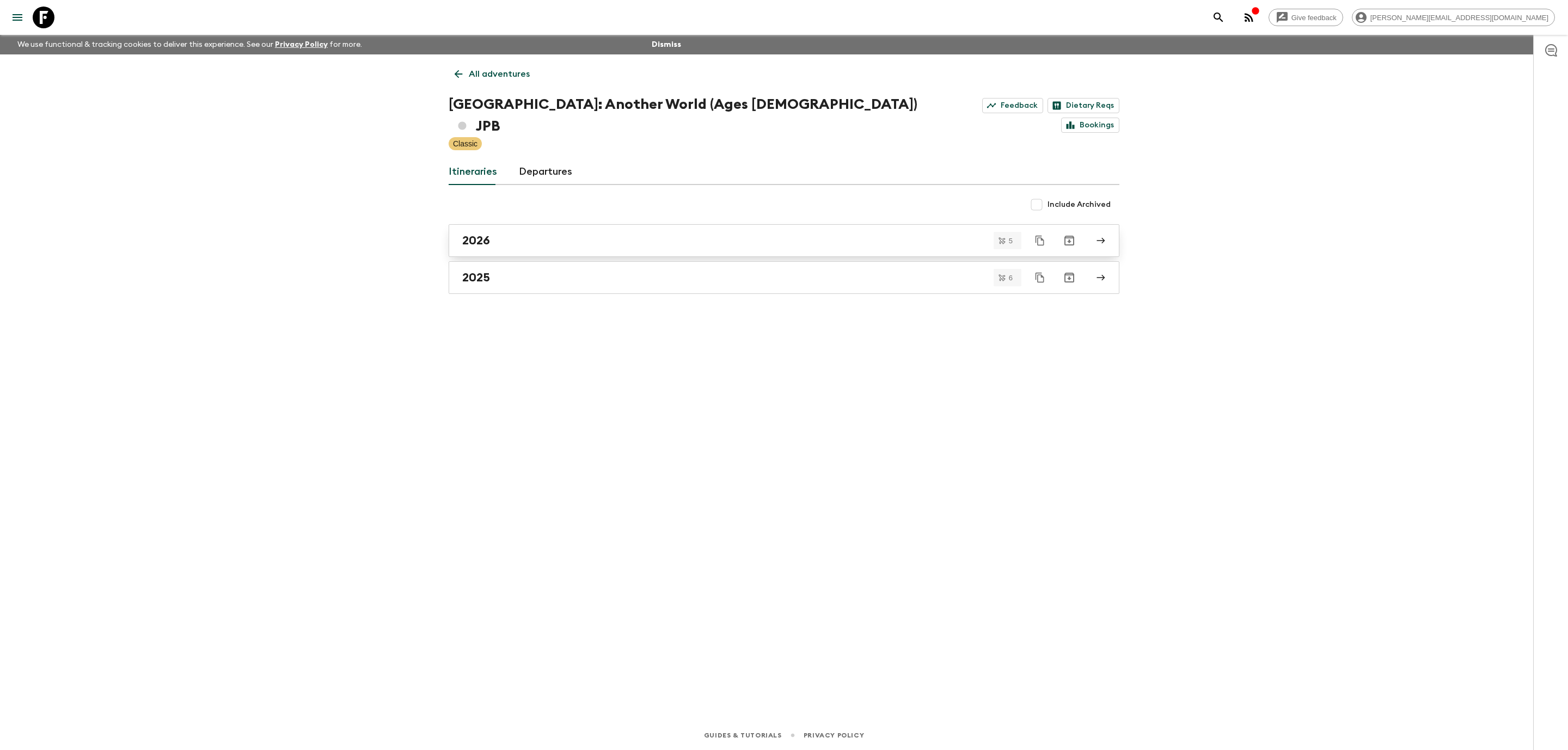
click at [739, 234] on div "2026" at bounding box center [774, 241] width 623 height 14
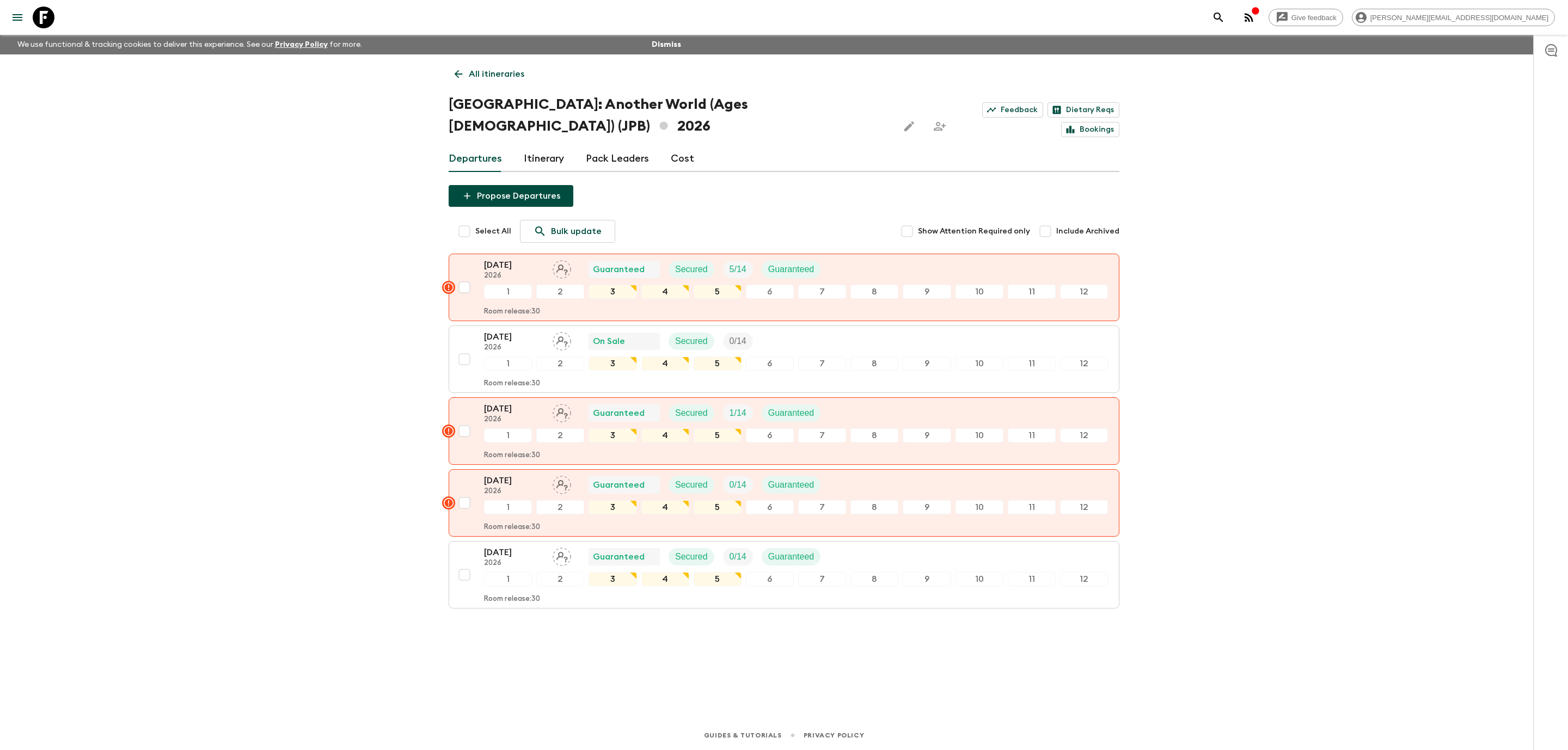
click at [534, 145] on link "Itinerary" at bounding box center [544, 158] width 40 height 27
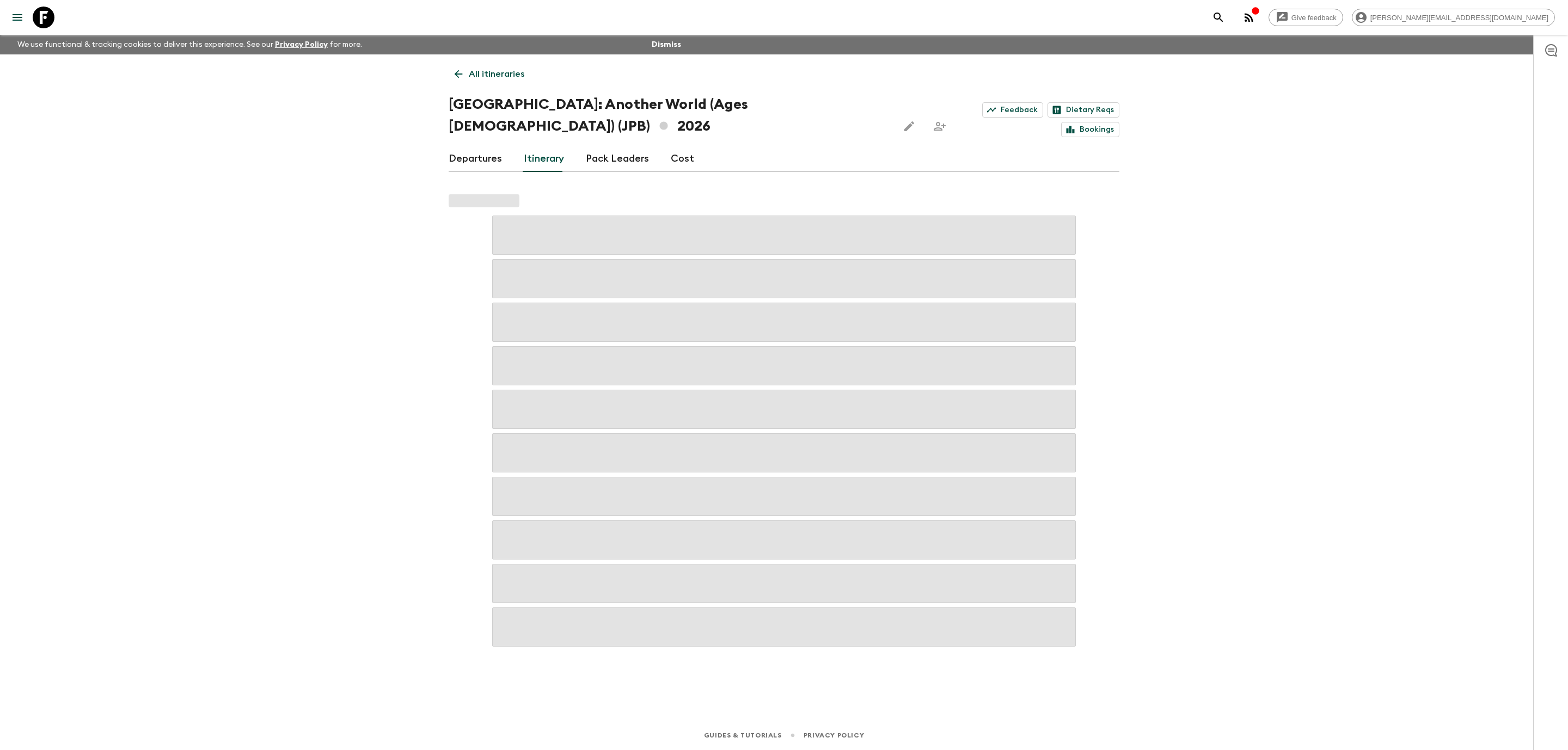
click at [478, 145] on link "Departures" at bounding box center [475, 158] width 53 height 27
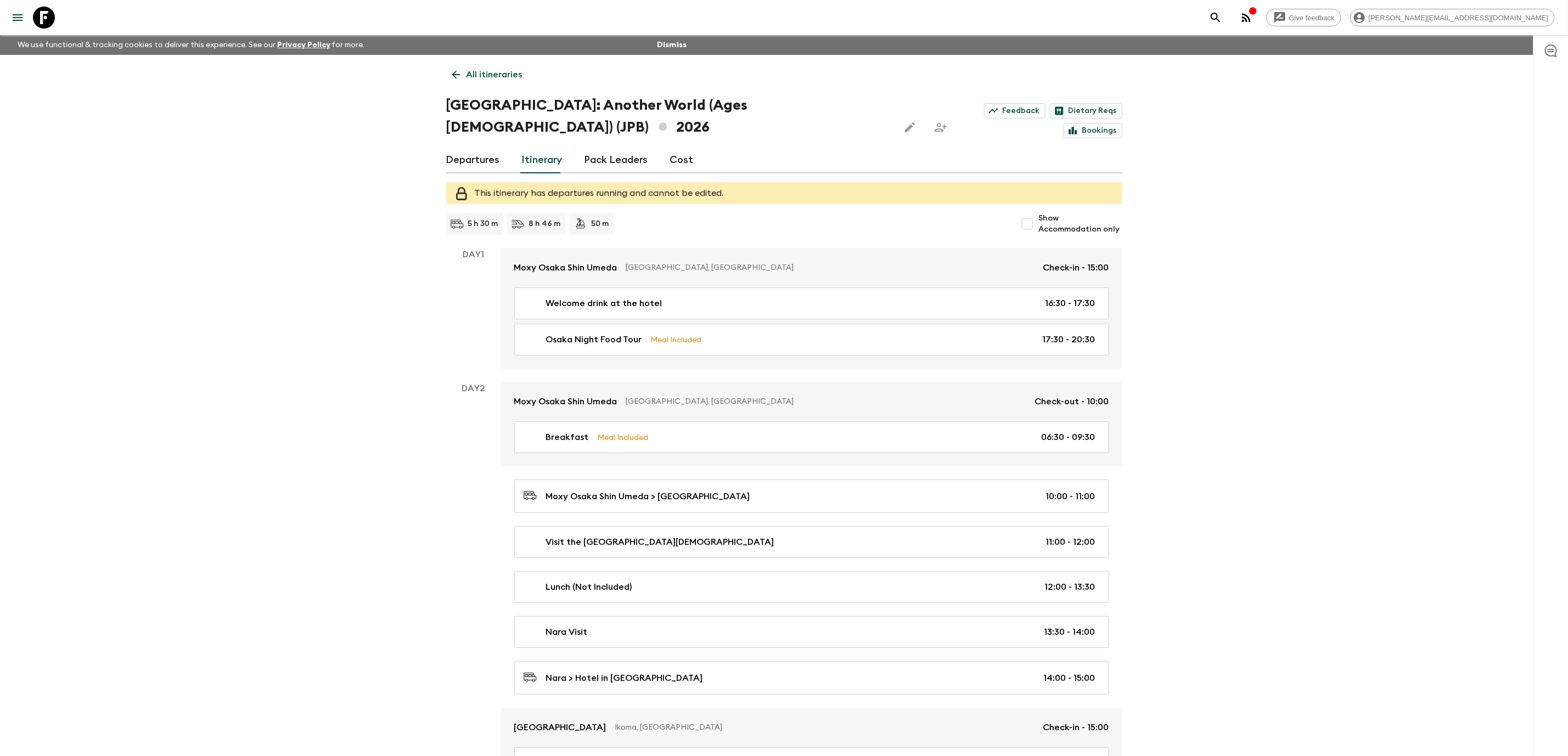
click at [50, 19] on icon at bounding box center [44, 18] width 22 height 22
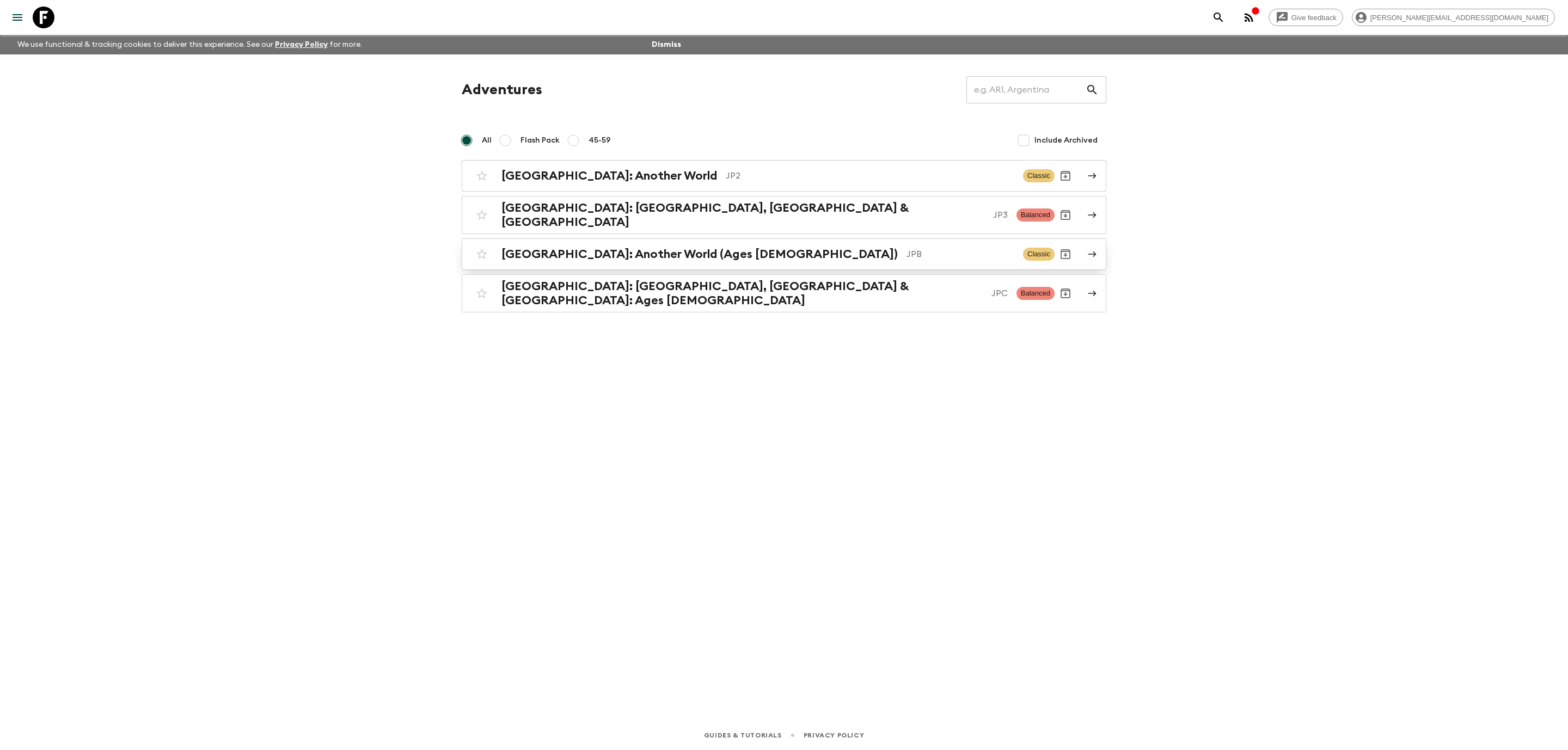
click at [906, 248] on p "JPB" at bounding box center [960, 254] width 108 height 13
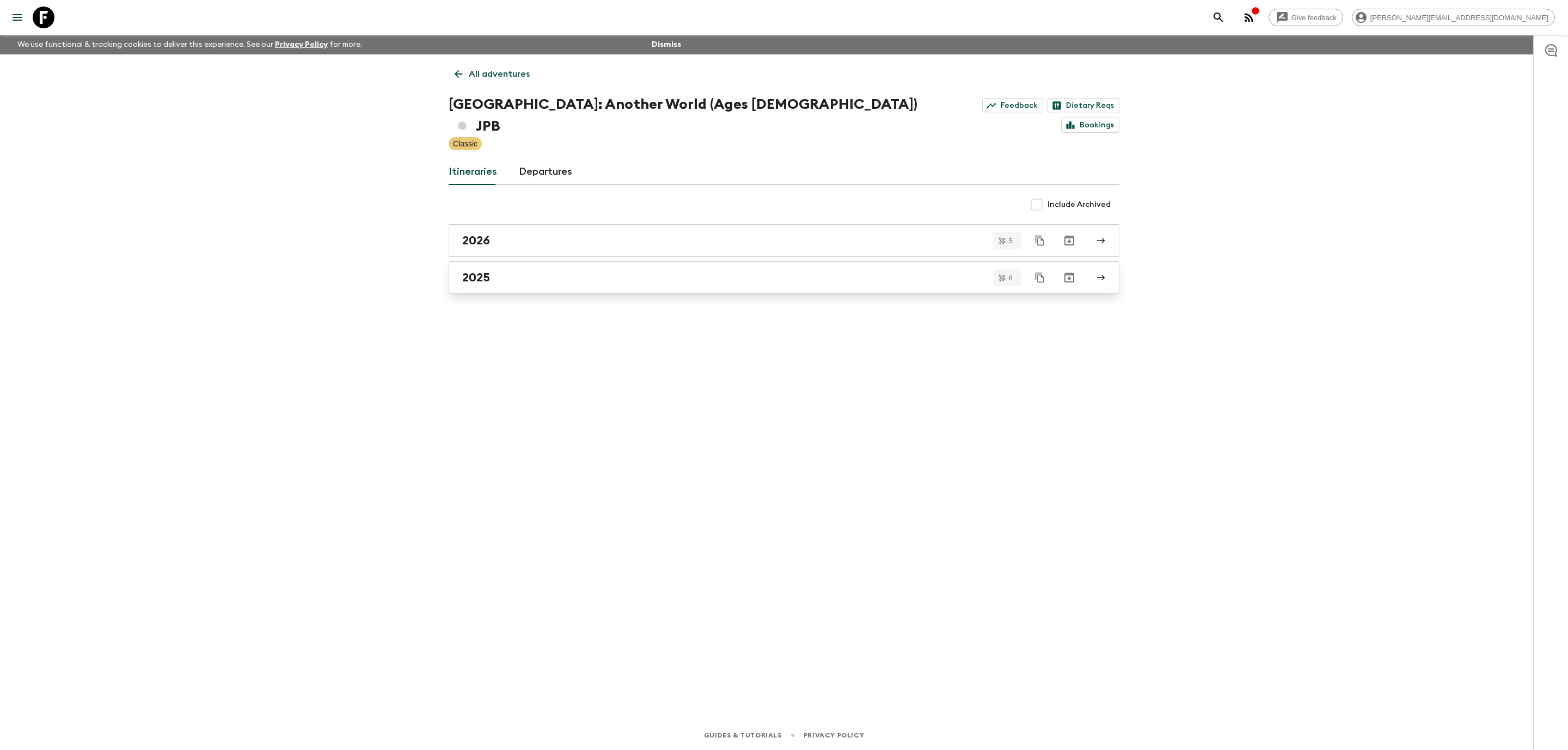
click at [732, 270] on div "2025" at bounding box center [774, 277] width 623 height 14
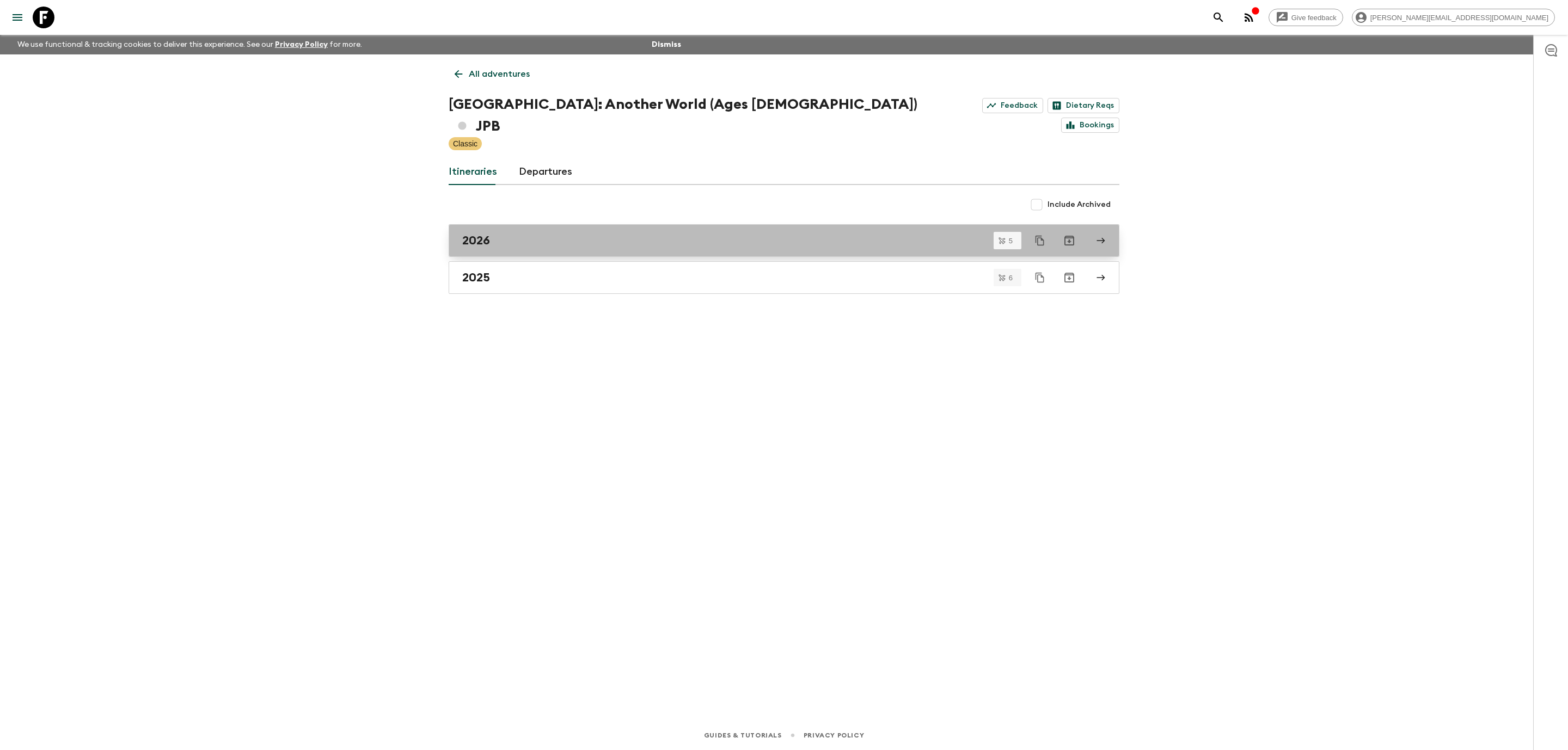
click at [591, 234] on div "2026" at bounding box center [774, 241] width 623 height 14
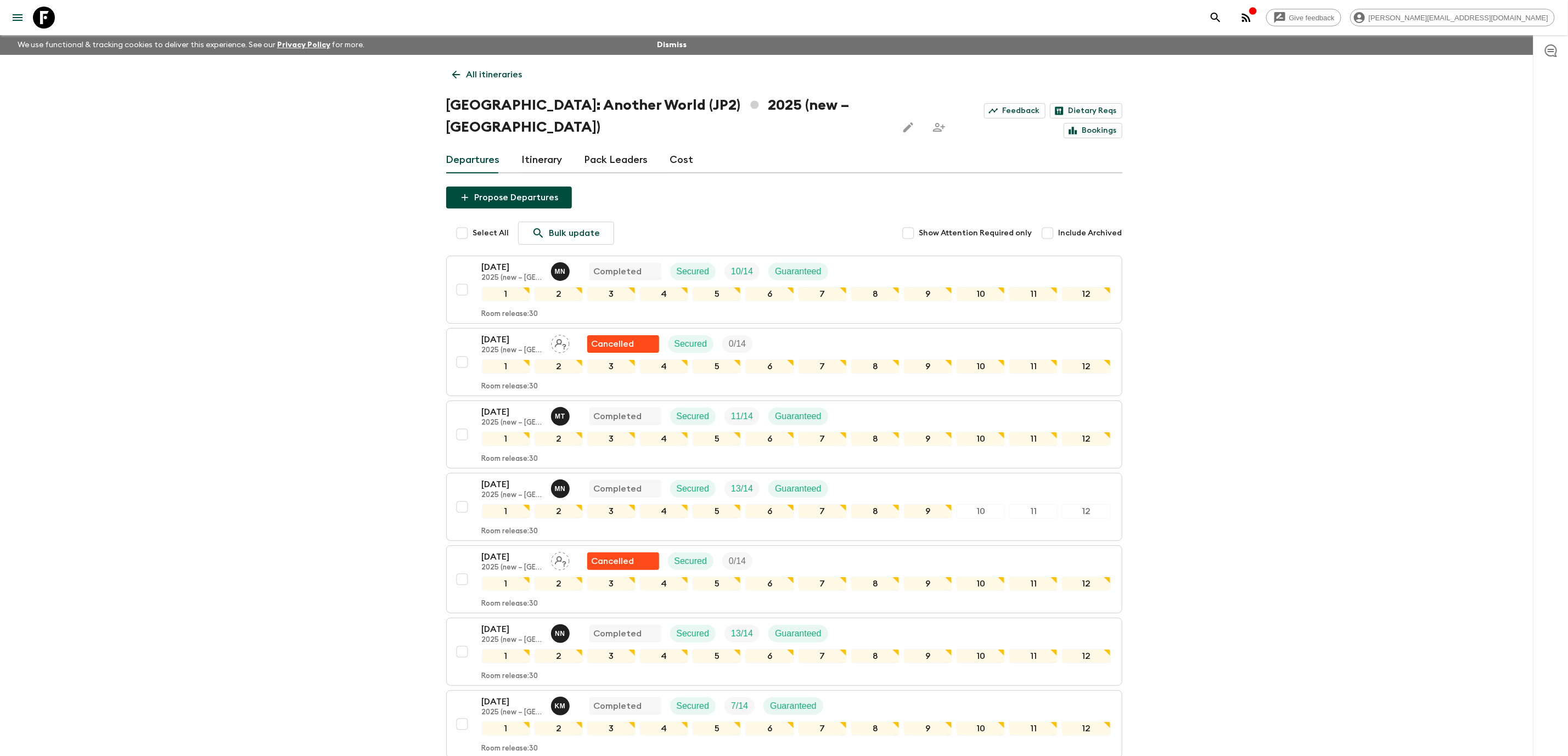
click at [47, 18] on icon at bounding box center [44, 18] width 22 height 22
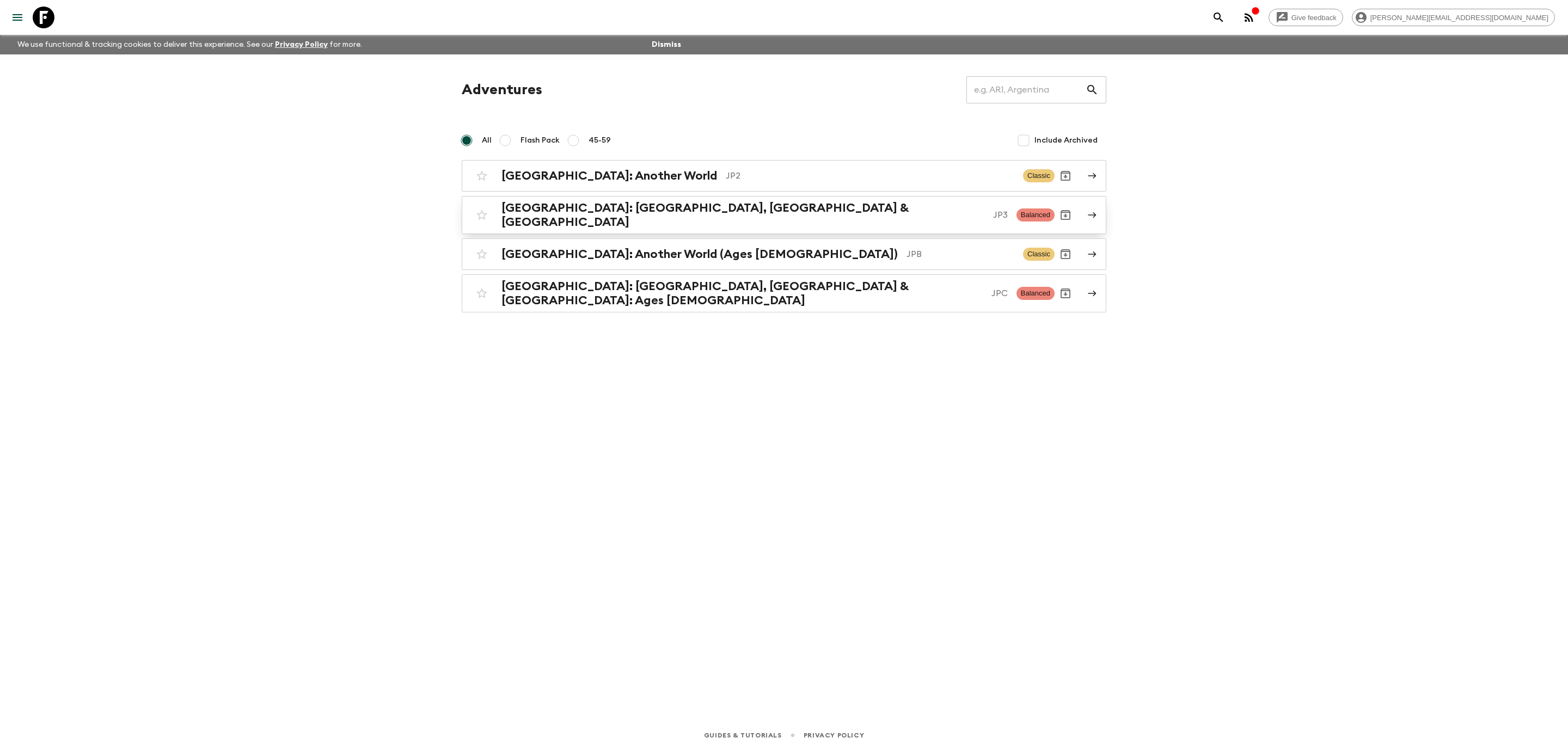
click at [637, 202] on div "[GEOGRAPHIC_DATA]: [GEOGRAPHIC_DATA], Kanazawa & [GEOGRAPHIC_DATA] JP3 Balanced" at bounding box center [763, 214] width 584 height 29
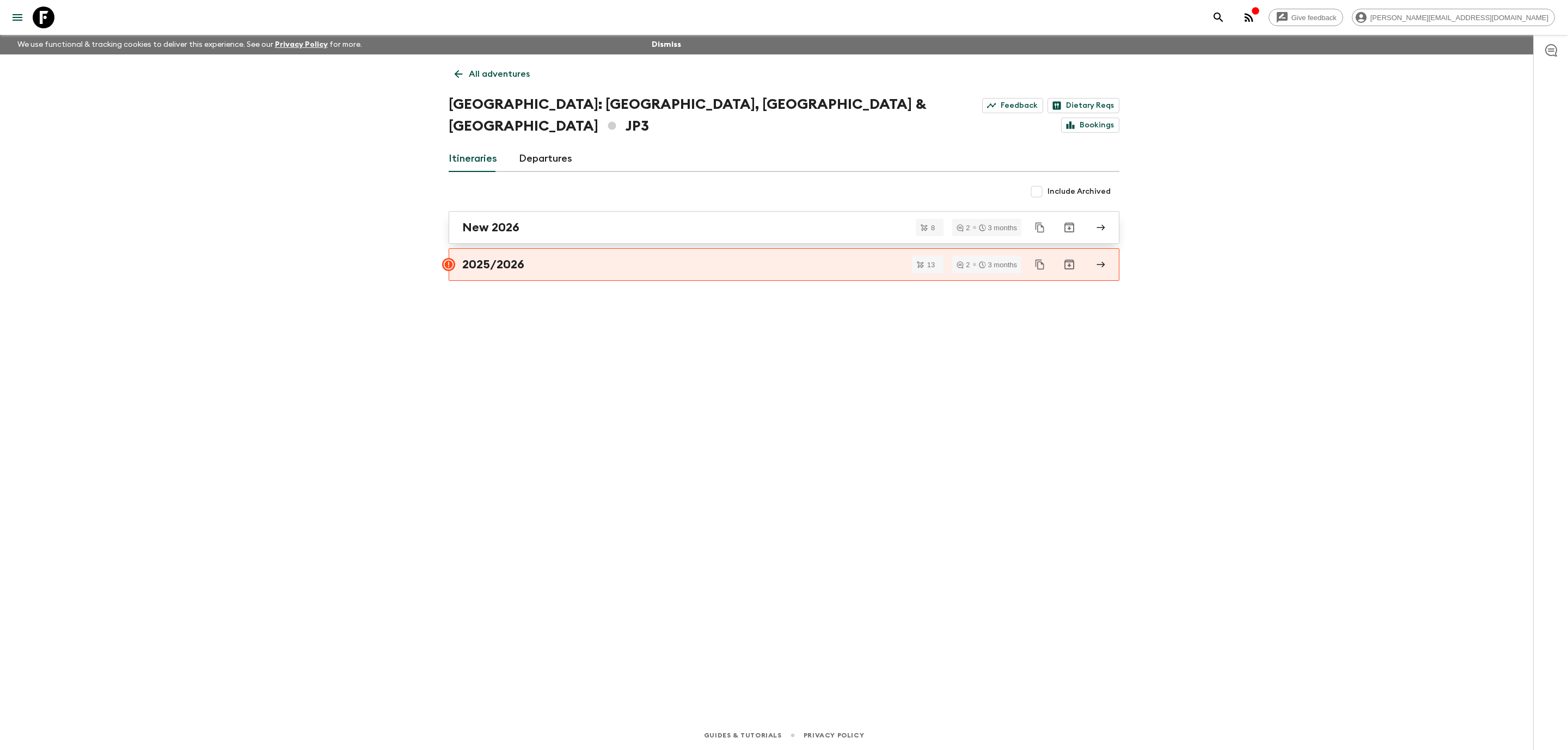
click at [560, 220] on div "New 2026" at bounding box center [774, 227] width 623 height 14
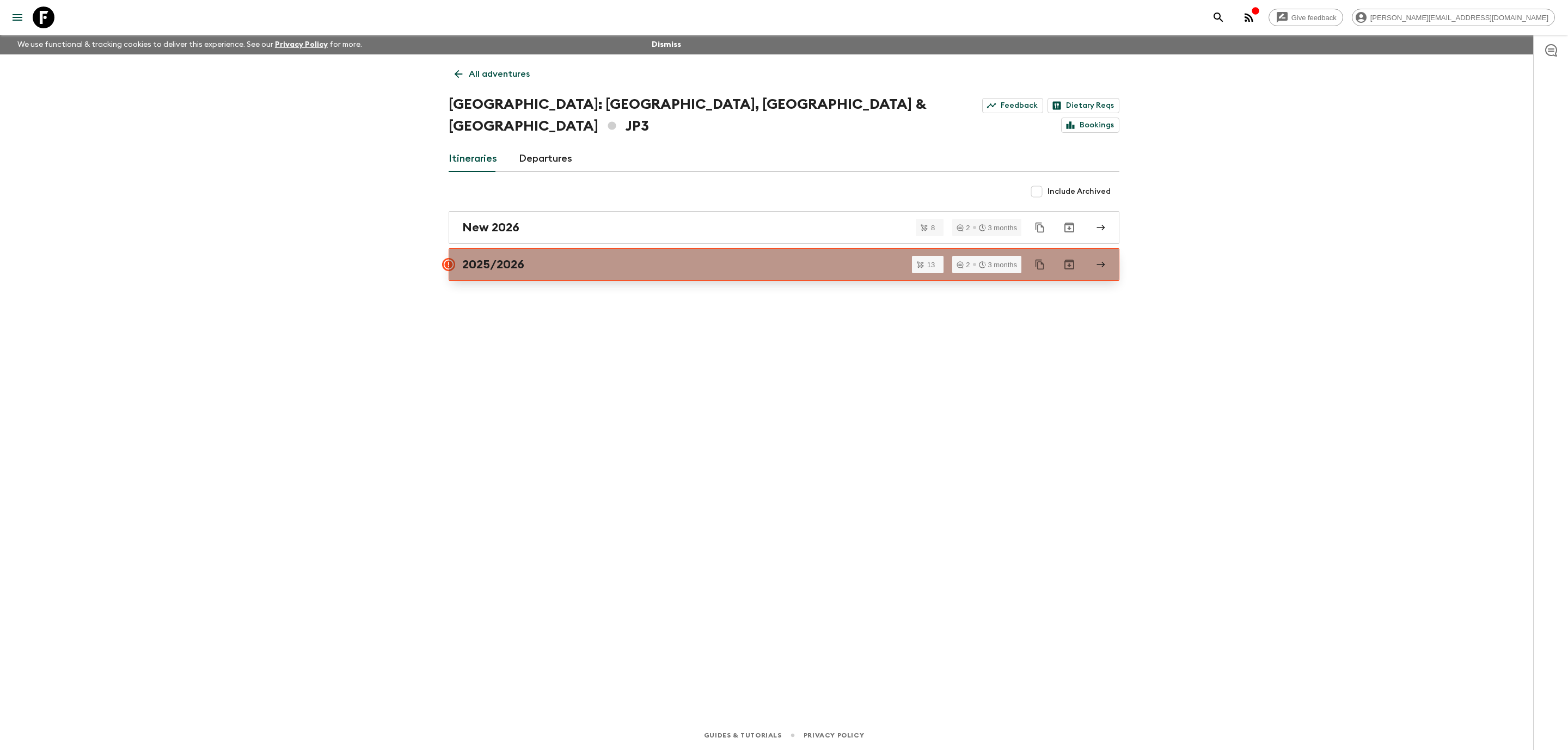
click at [506, 258] on h2 "2025/2026" at bounding box center [493, 264] width 62 height 14
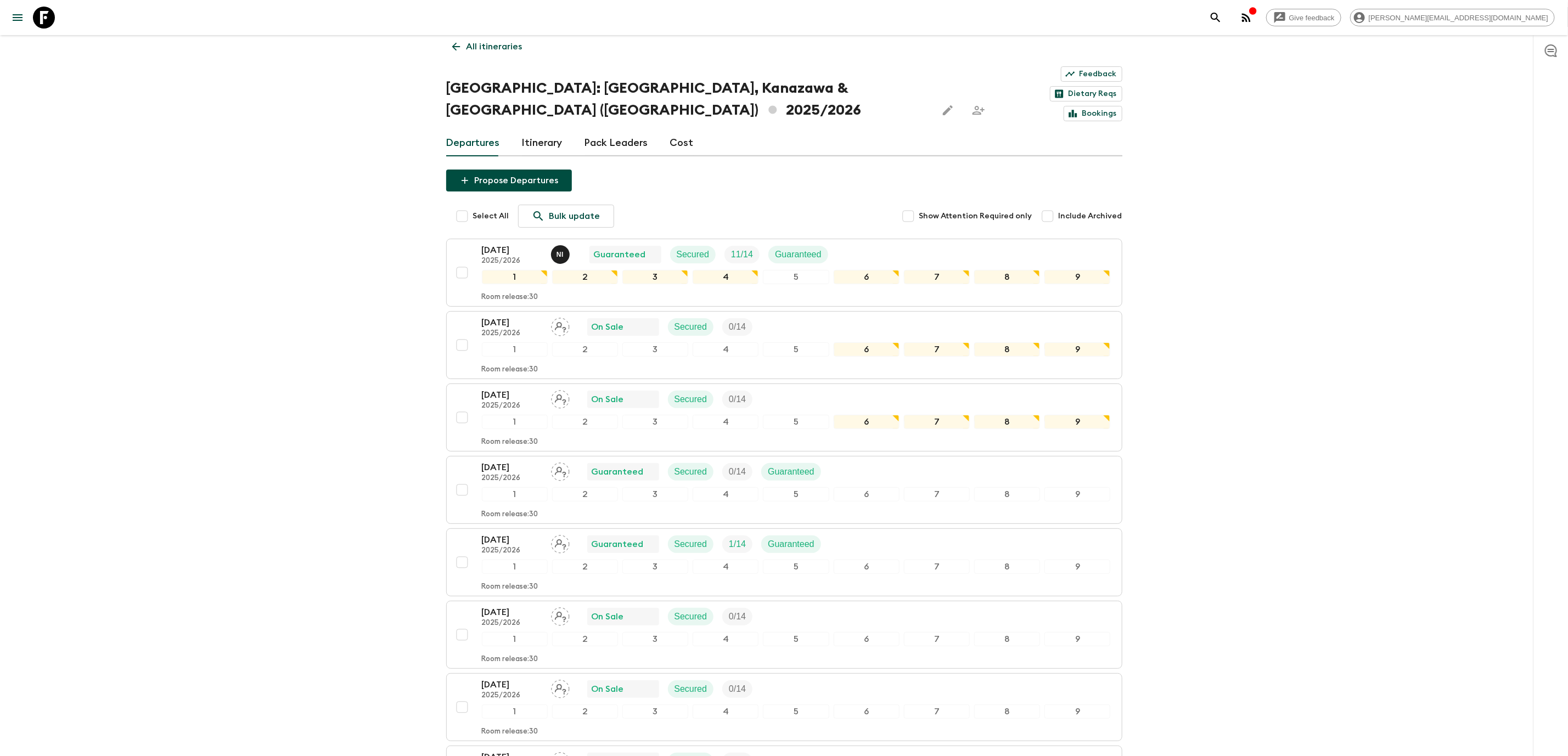
scroll to position [54, 0]
